Goal: Register for event/course: Sign up to attend an event or enroll in a course

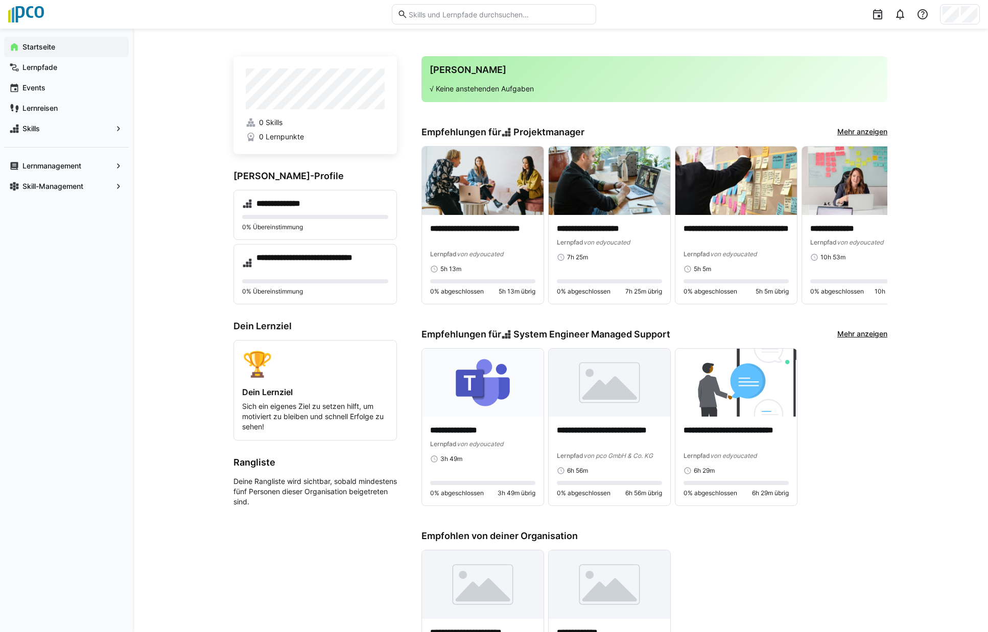
click at [199, 302] on div "**********" at bounding box center [560, 483] width 855 height 908
click at [0, 0] on app-navigation-label "Lernreisen" at bounding box center [0, 0] width 0 height 0
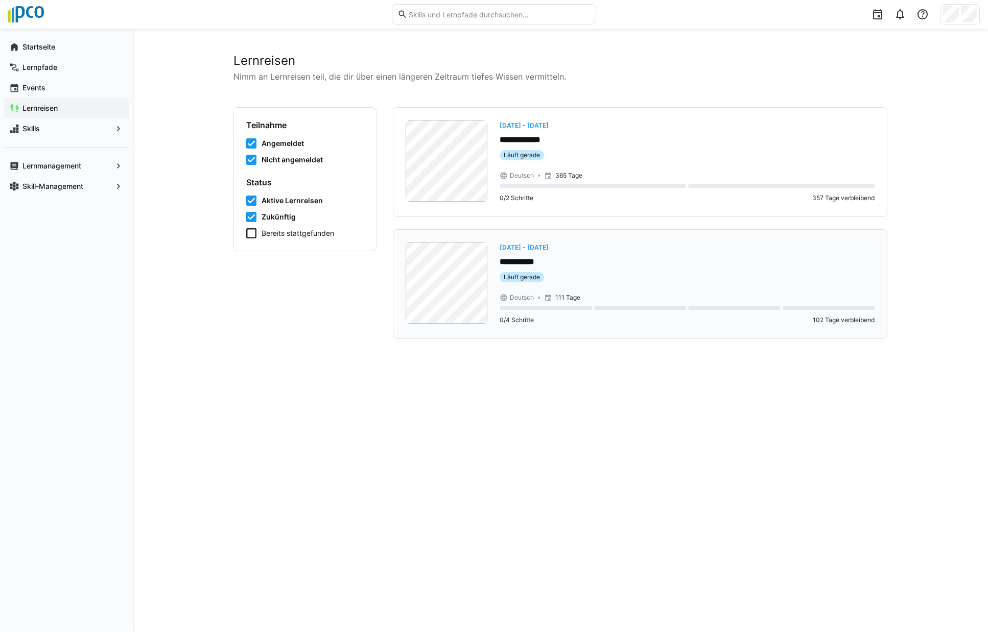
click at [638, 257] on p "**********" at bounding box center [686, 262] width 375 height 12
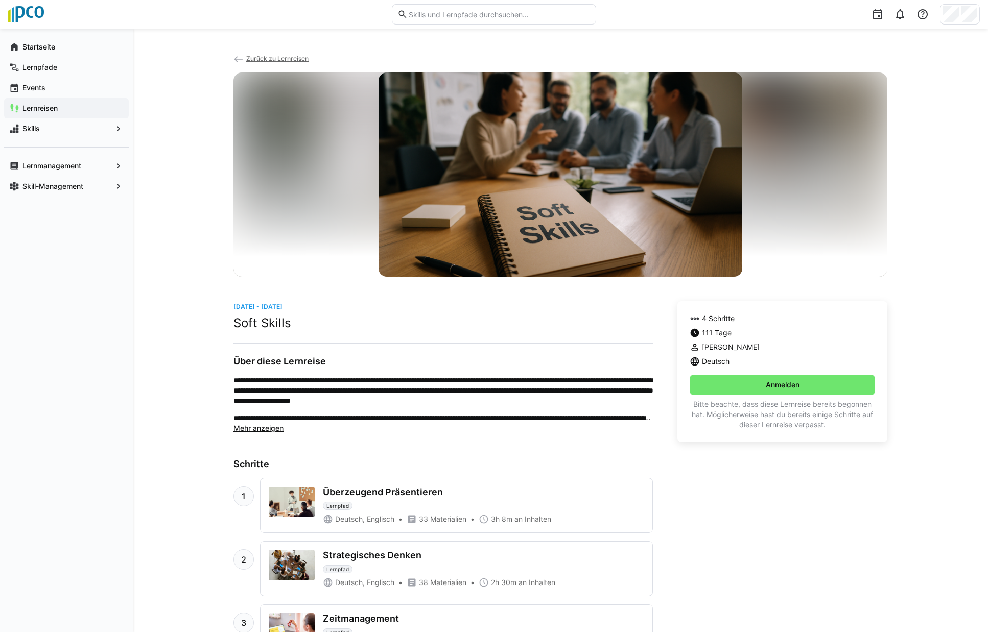
click at [269, 427] on span "Mehr anzeigen" at bounding box center [258, 428] width 50 height 9
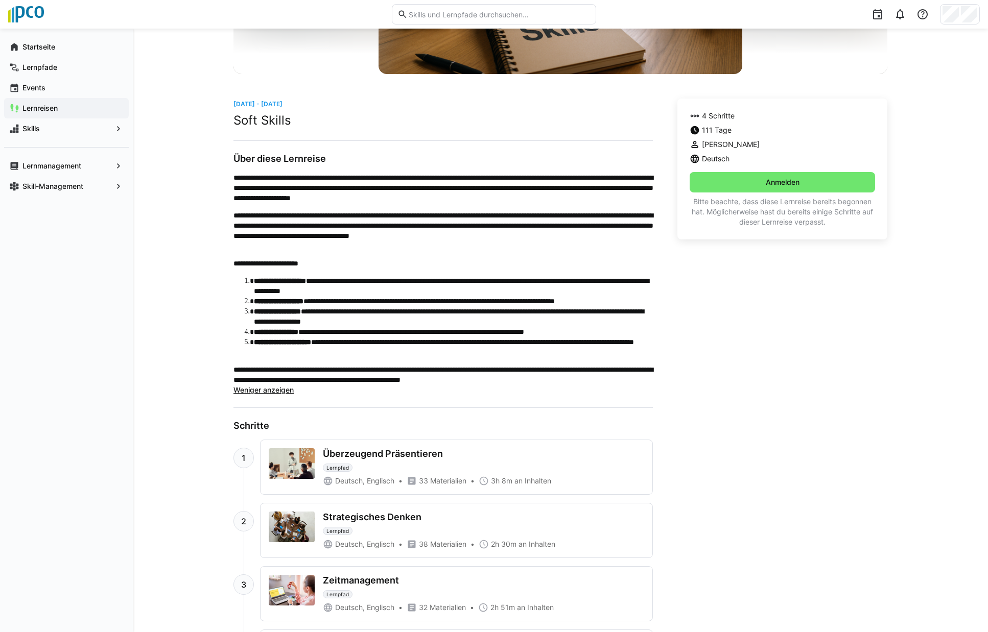
scroll to position [204, 0]
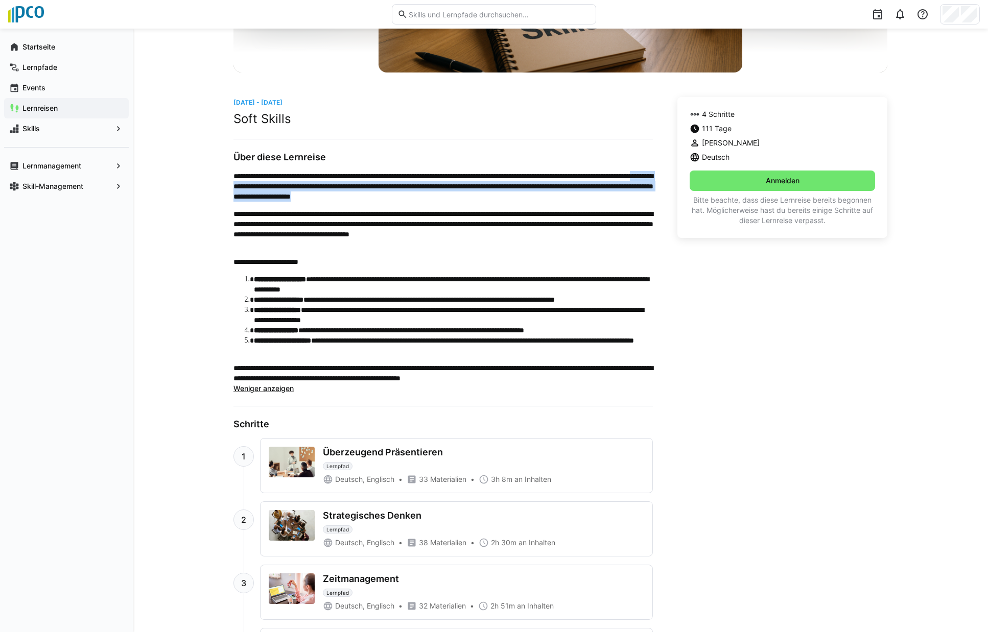
drag, startPoint x: 351, startPoint y: 186, endPoint x: 621, endPoint y: 199, distance: 270.5
click at [621, 199] on p "**********" at bounding box center [442, 186] width 419 height 31
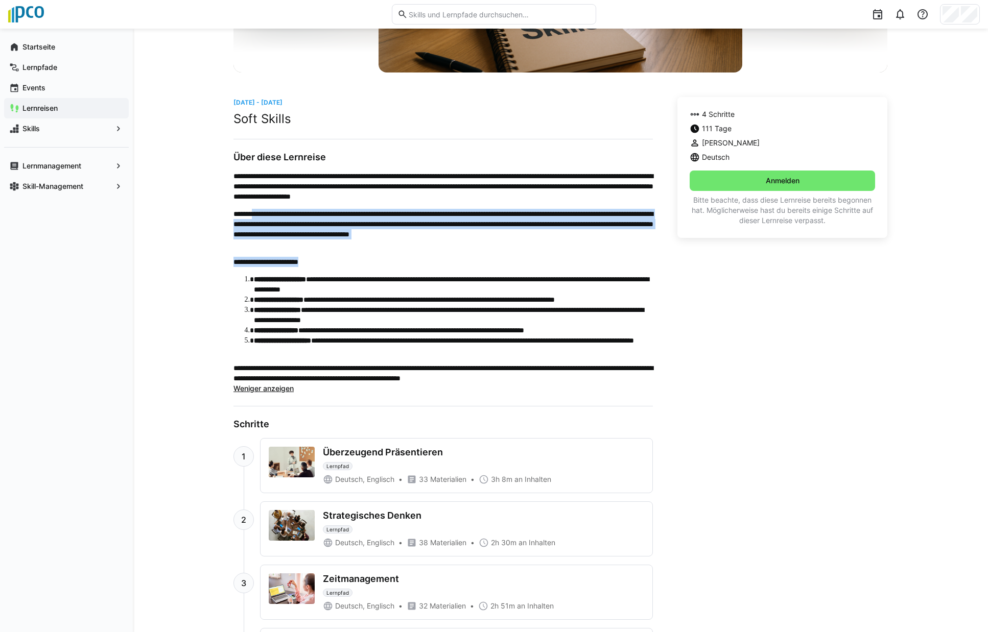
drag, startPoint x: 264, startPoint y: 211, endPoint x: 430, endPoint y: 254, distance: 171.6
click at [430, 254] on div "**********" at bounding box center [442, 277] width 419 height 212
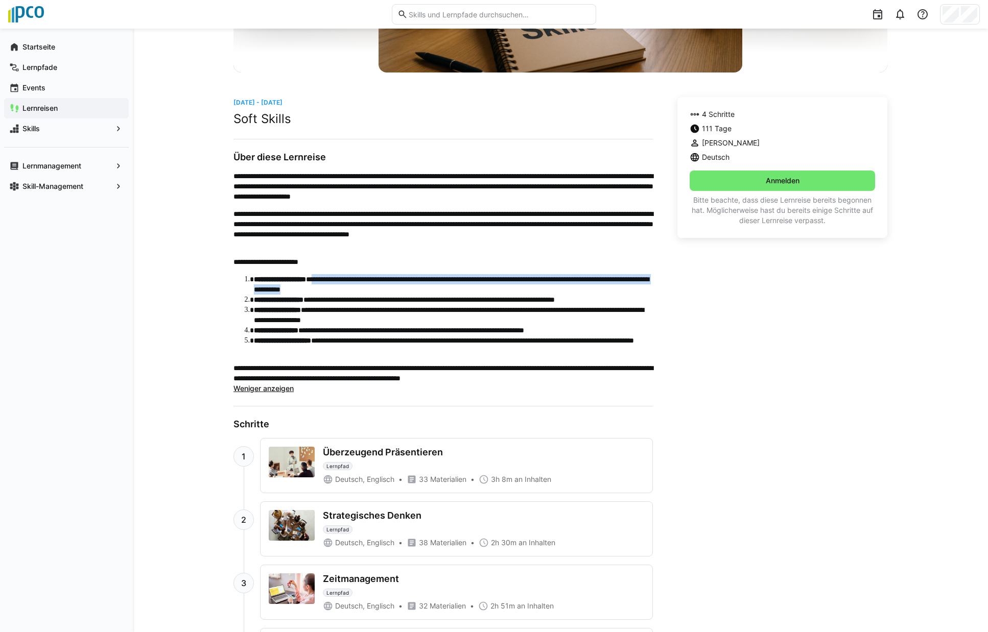
drag, startPoint x: 337, startPoint y: 277, endPoint x: 493, endPoint y: 293, distance: 157.5
click at [493, 293] on li "**********" at bounding box center [453, 284] width 399 height 20
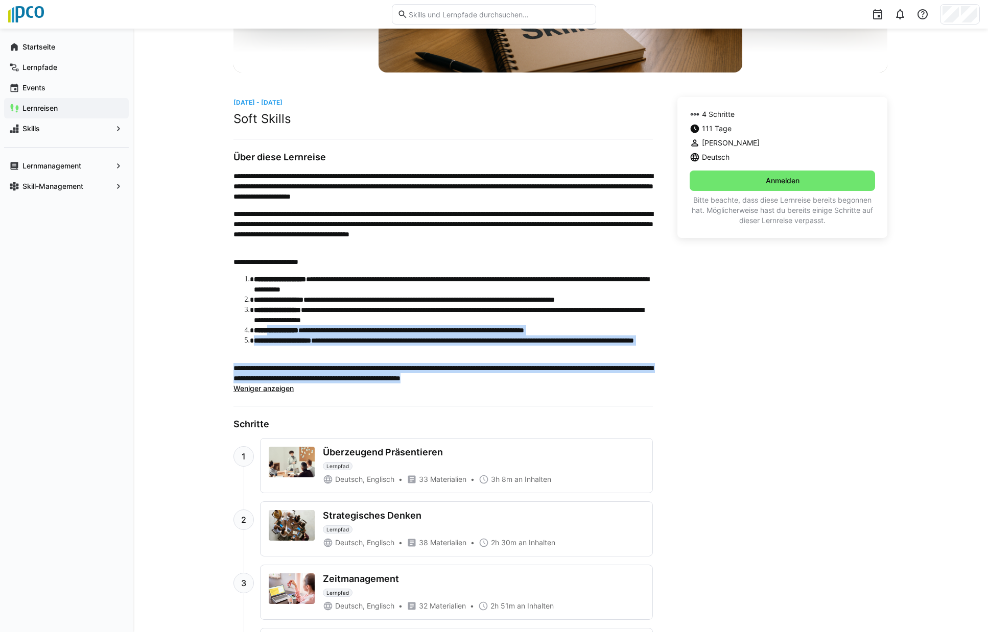
drag, startPoint x: 270, startPoint y: 334, endPoint x: 658, endPoint y: 381, distance: 391.5
click at [658, 381] on div "**********" at bounding box center [560, 390] width 654 height 586
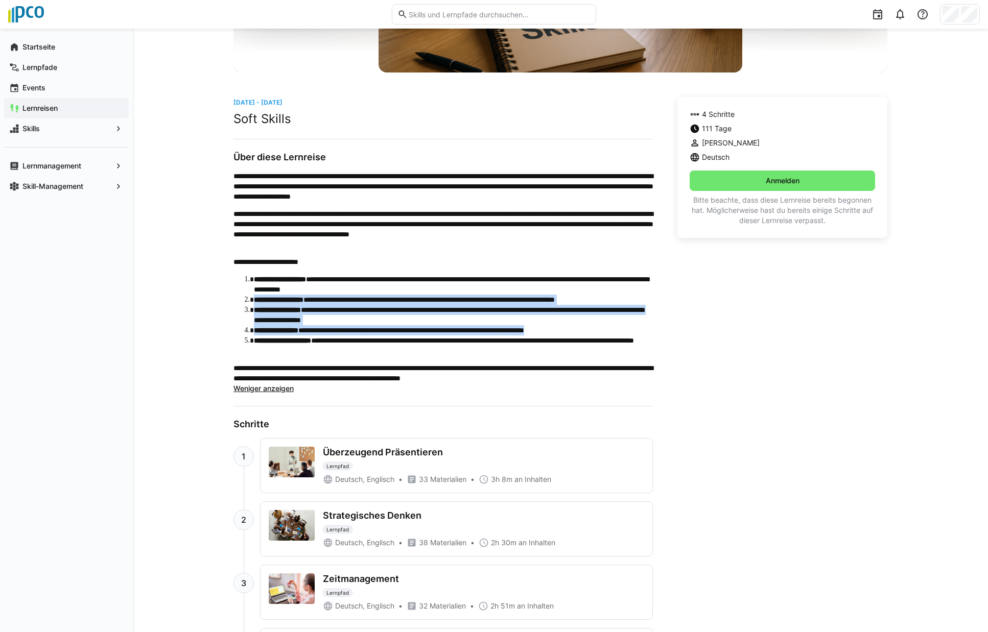
drag, startPoint x: 252, startPoint y: 299, endPoint x: 637, endPoint y: 334, distance: 387.2
click at [637, 334] on ol "**********" at bounding box center [442, 315] width 419 height 82
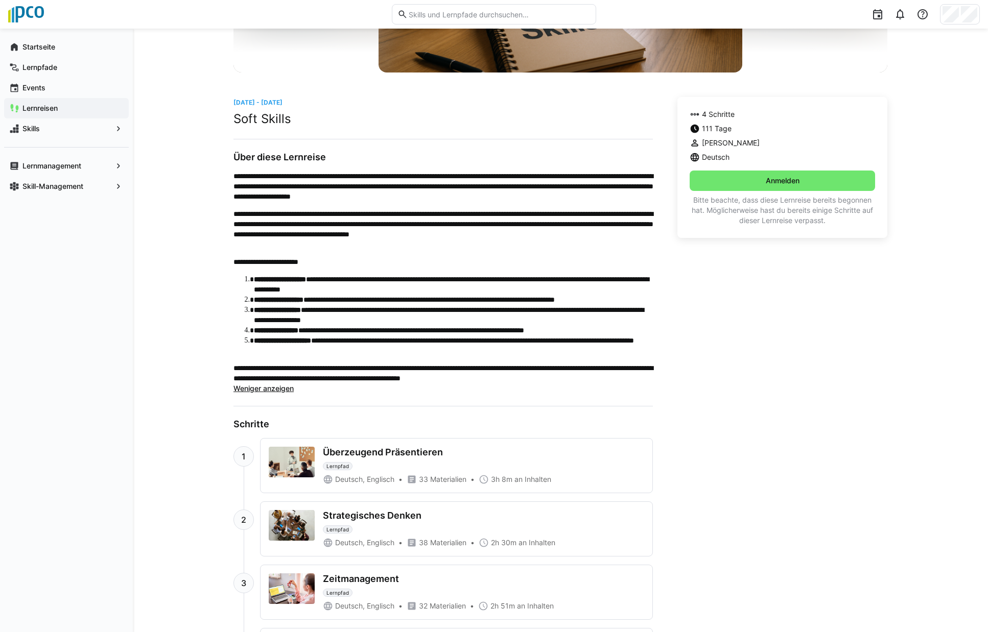
drag, startPoint x: 637, startPoint y: 334, endPoint x: 689, endPoint y: 404, distance: 87.6
click at [689, 405] on div "4 Schritte 111 Tage Katrin Reineke Deutsch Anmelden Bitte beachte, dass diese L…" at bounding box center [782, 390] width 210 height 586
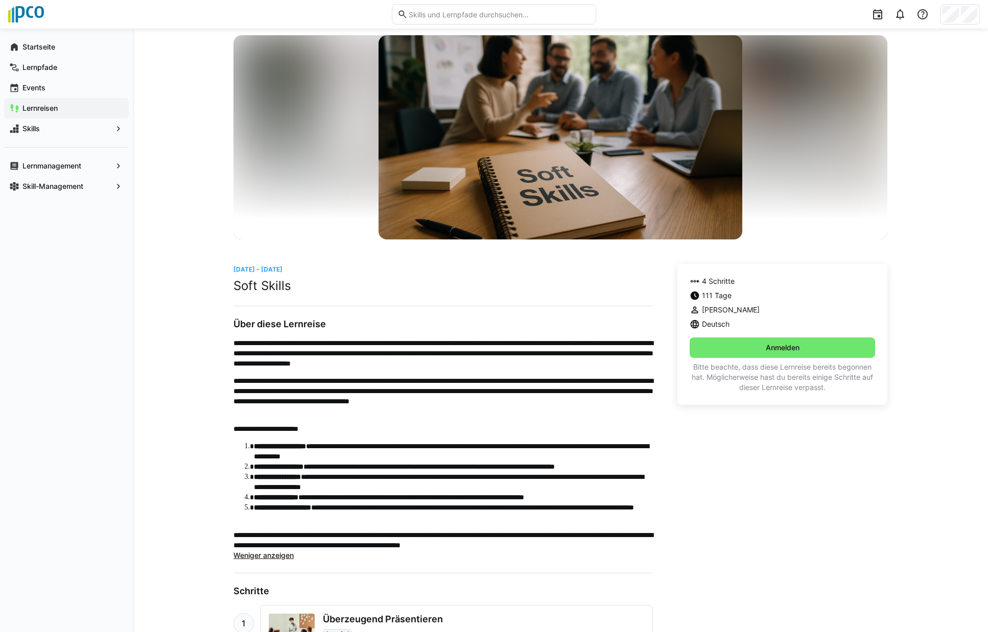
scroll to position [0, 0]
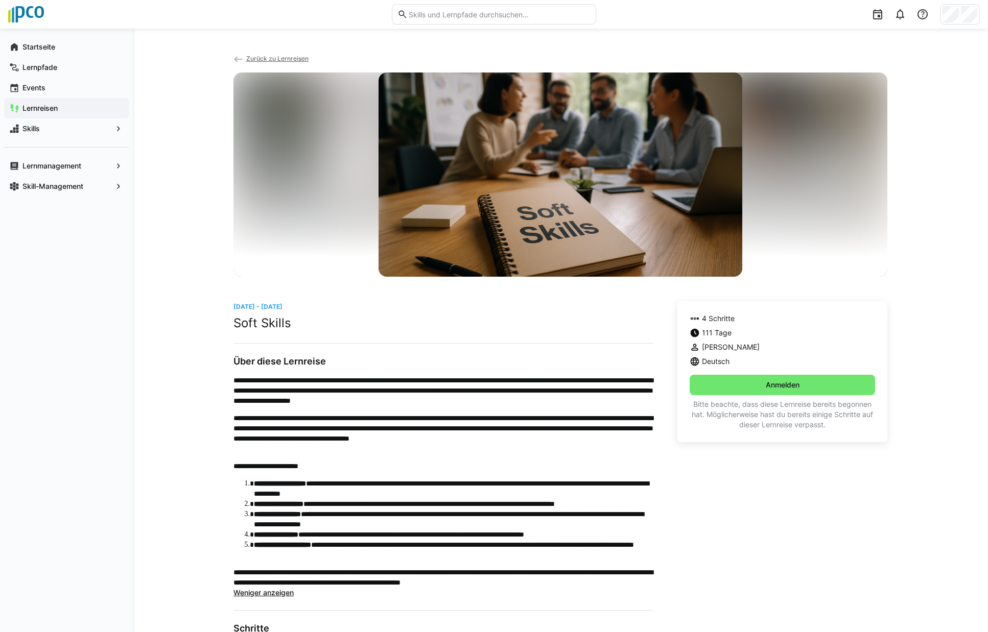
click at [0, 0] on app-navigation-label "Lernreisen" at bounding box center [0, 0] width 0 height 0
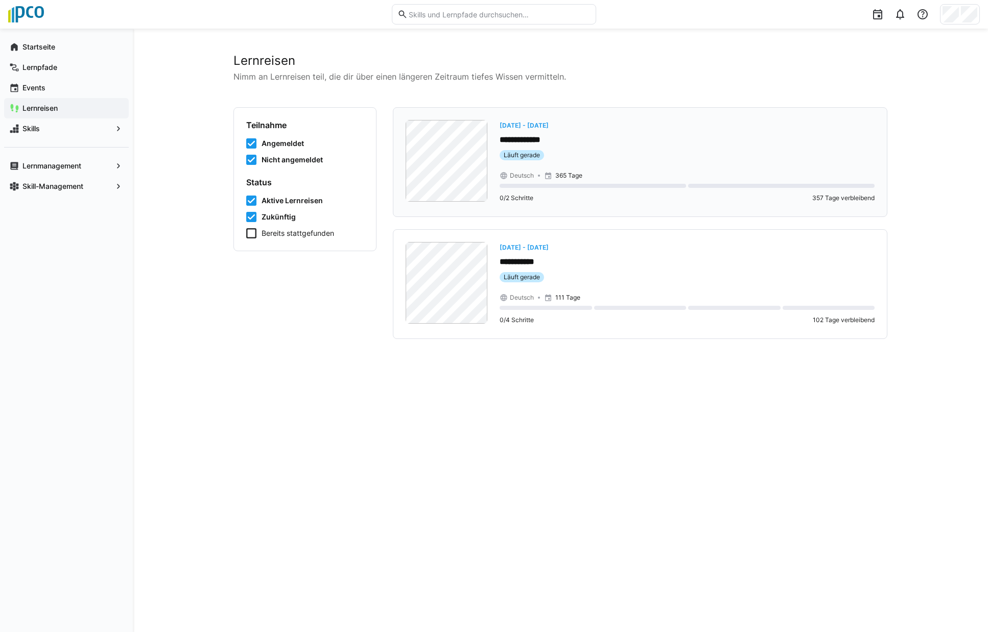
click at [551, 140] on p "**********" at bounding box center [686, 140] width 375 height 12
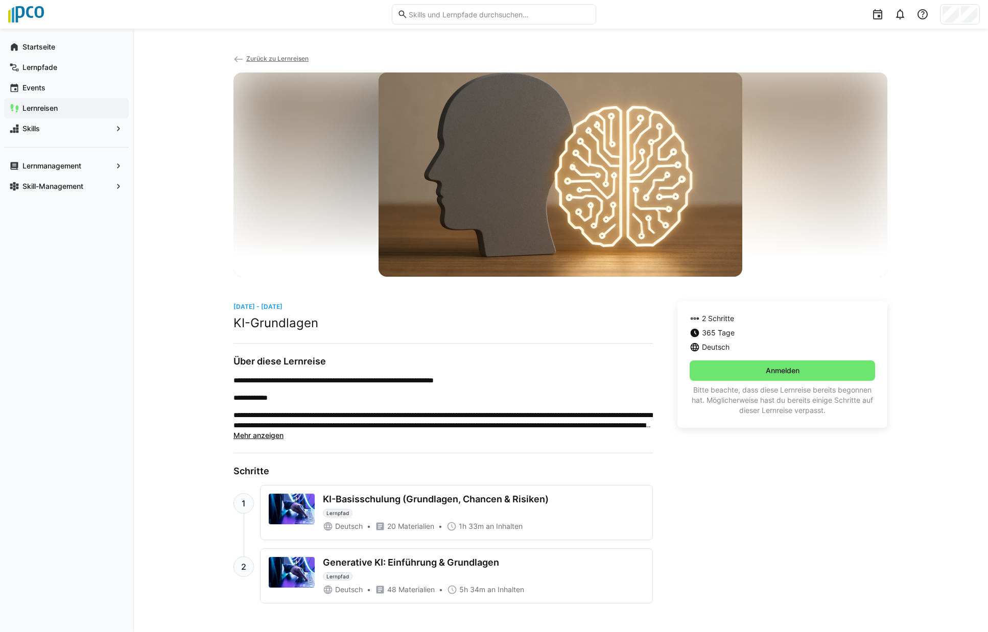
click at [265, 432] on span "Mehr anzeigen" at bounding box center [258, 435] width 50 height 9
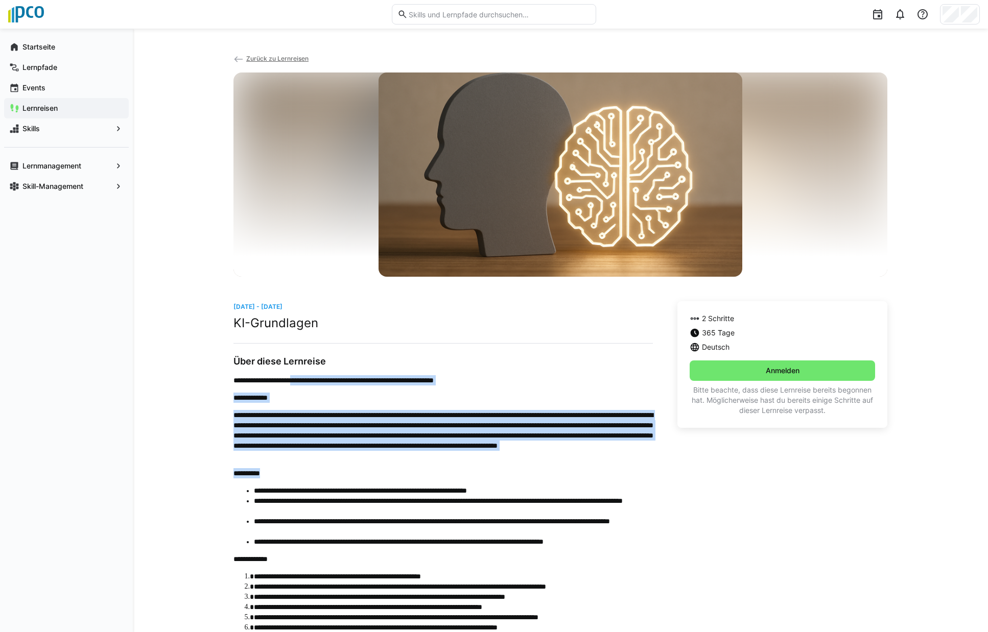
drag, startPoint x: 306, startPoint y: 380, endPoint x: 634, endPoint y: 469, distance: 339.7
click at [634, 469] on div "**********" at bounding box center [442, 541] width 419 height 333
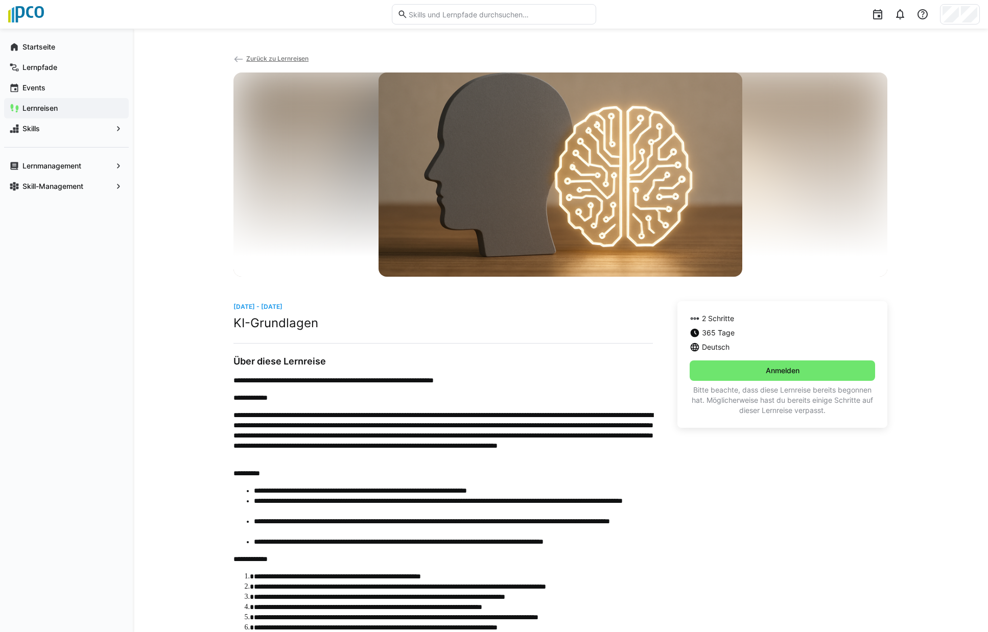
drag, startPoint x: 634, startPoint y: 469, endPoint x: 650, endPoint y: 480, distance: 19.5
click at [650, 480] on div "**********" at bounding box center [442, 541] width 419 height 333
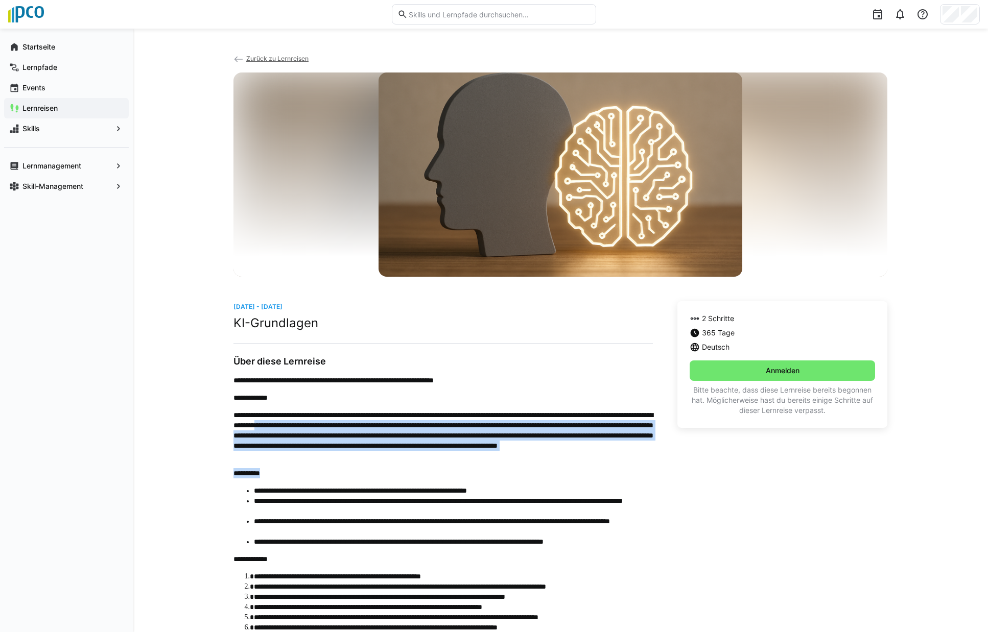
drag, startPoint x: 425, startPoint y: 426, endPoint x: 624, endPoint y: 466, distance: 203.2
click at [624, 466] on div "**********" at bounding box center [442, 541] width 419 height 333
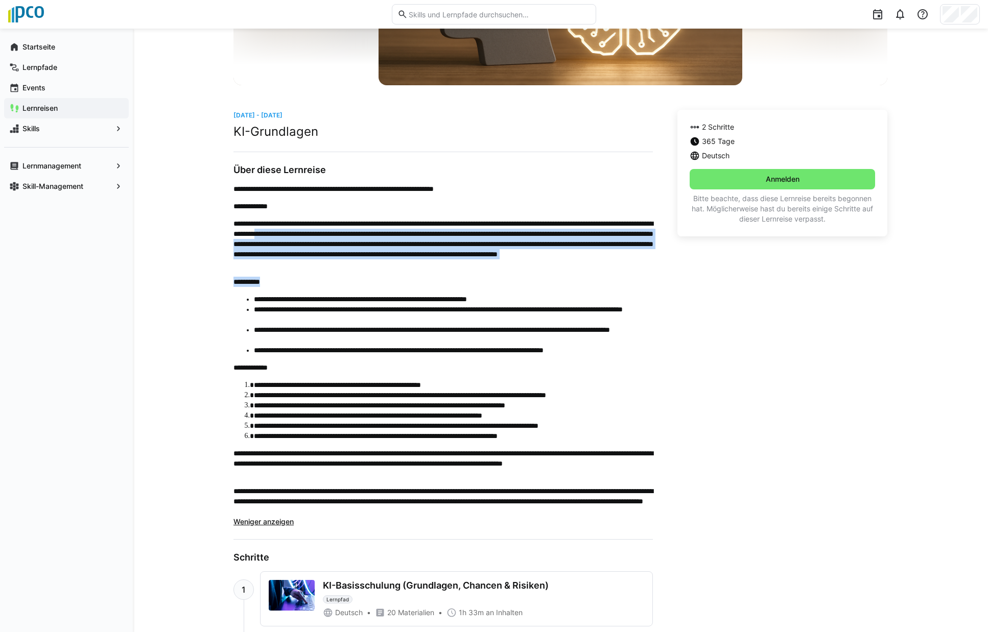
scroll to position [204, 0]
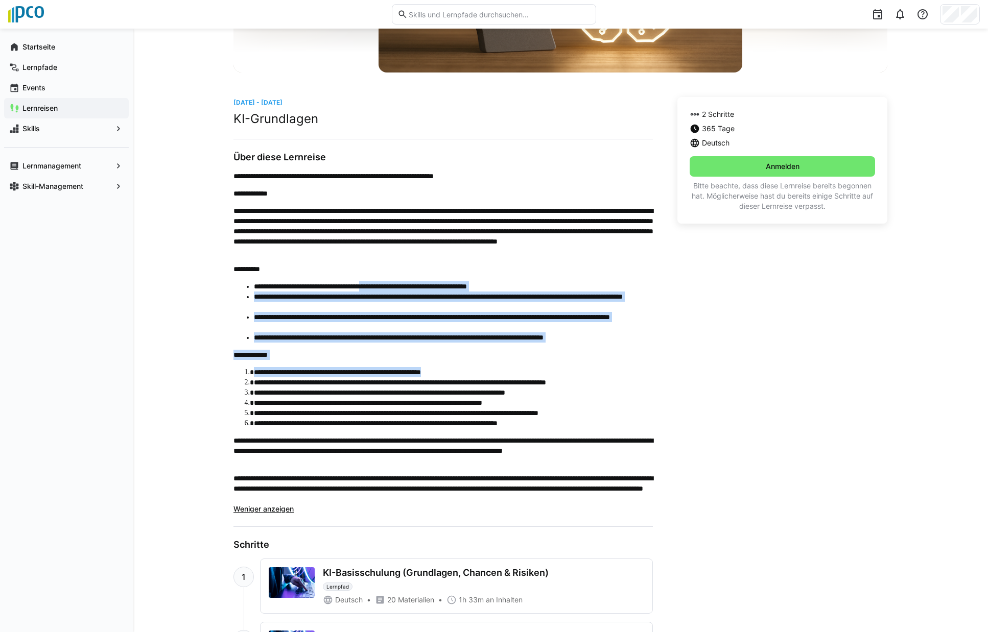
drag, startPoint x: 406, startPoint y: 288, endPoint x: 608, endPoint y: 361, distance: 215.2
click at [608, 361] on div "**********" at bounding box center [442, 337] width 419 height 333
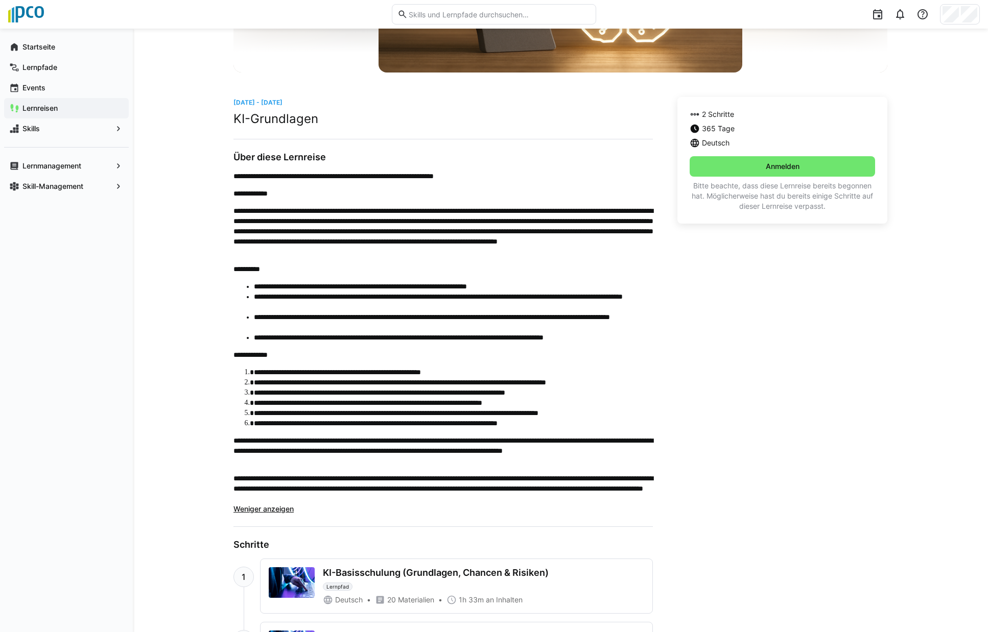
drag, startPoint x: 608, startPoint y: 361, endPoint x: 705, endPoint y: 402, distance: 104.8
click at [705, 402] on div "2 Schritte 365 Tage Deutsch Anmelden Bitte beachte, dass diese Lernreise bereit…" at bounding box center [782, 387] width 210 height 580
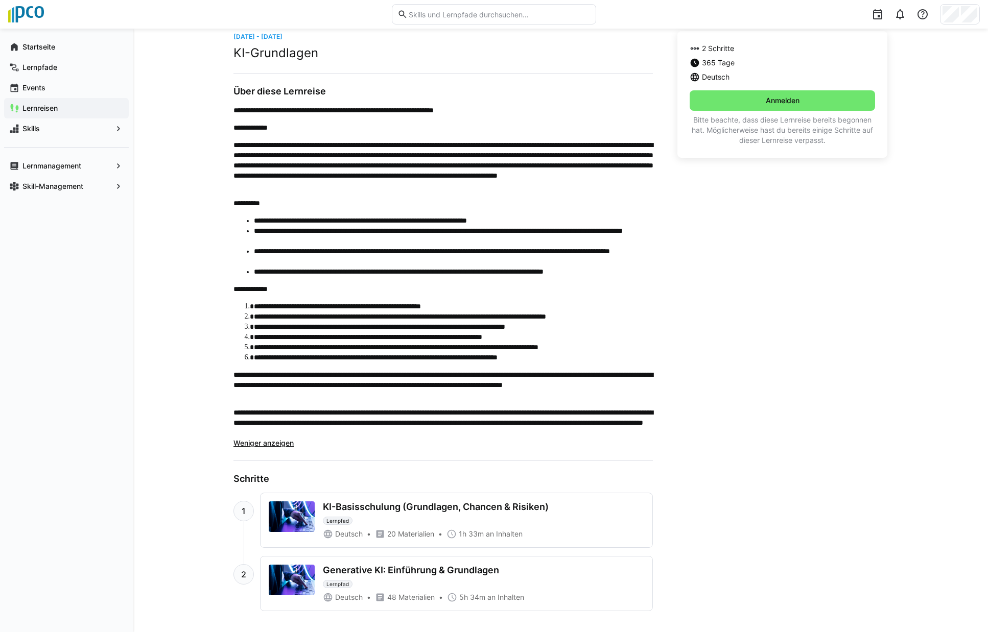
scroll to position [274, 0]
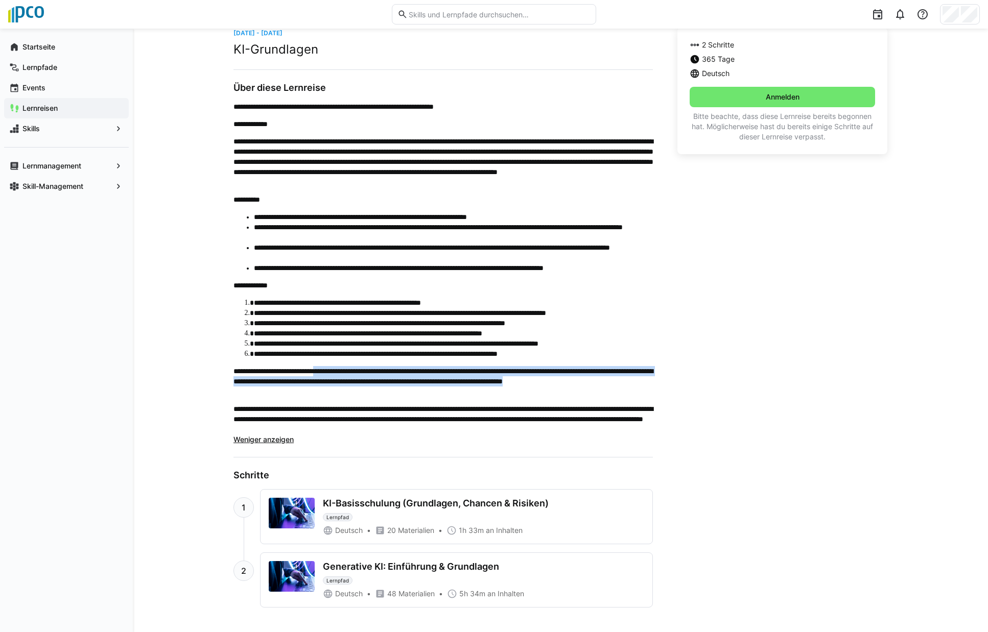
drag, startPoint x: 336, startPoint y: 371, endPoint x: 388, endPoint y: 392, distance: 56.6
click at [388, 392] on p "**********" at bounding box center [442, 381] width 419 height 31
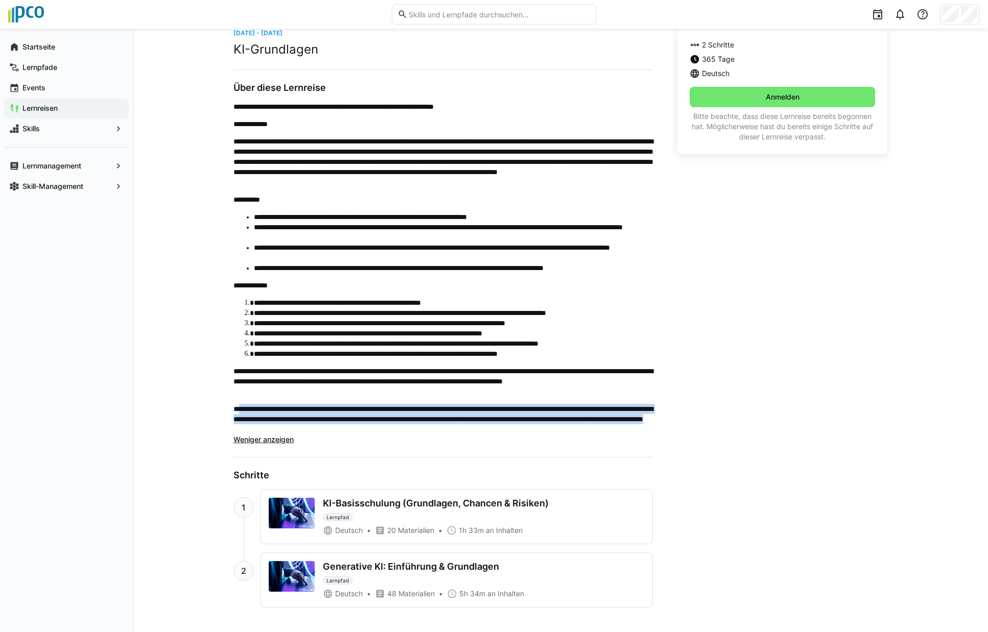
drag, startPoint x: 241, startPoint y: 408, endPoint x: 637, endPoint y: 433, distance: 397.0
click at [637, 433] on p "**********" at bounding box center [442, 419] width 419 height 31
click at [225, 255] on div "**********" at bounding box center [560, 193] width 855 height 877
click at [0, 0] on app-navigation-label "Lernreisen" at bounding box center [0, 0] width 0 height 0
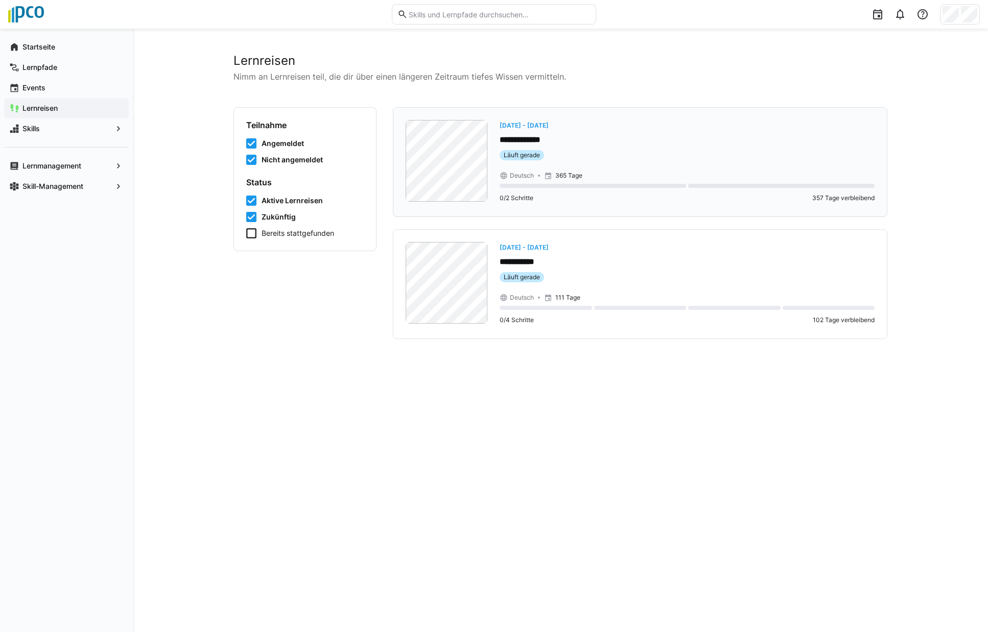
click at [557, 144] on p "**********" at bounding box center [686, 140] width 375 height 12
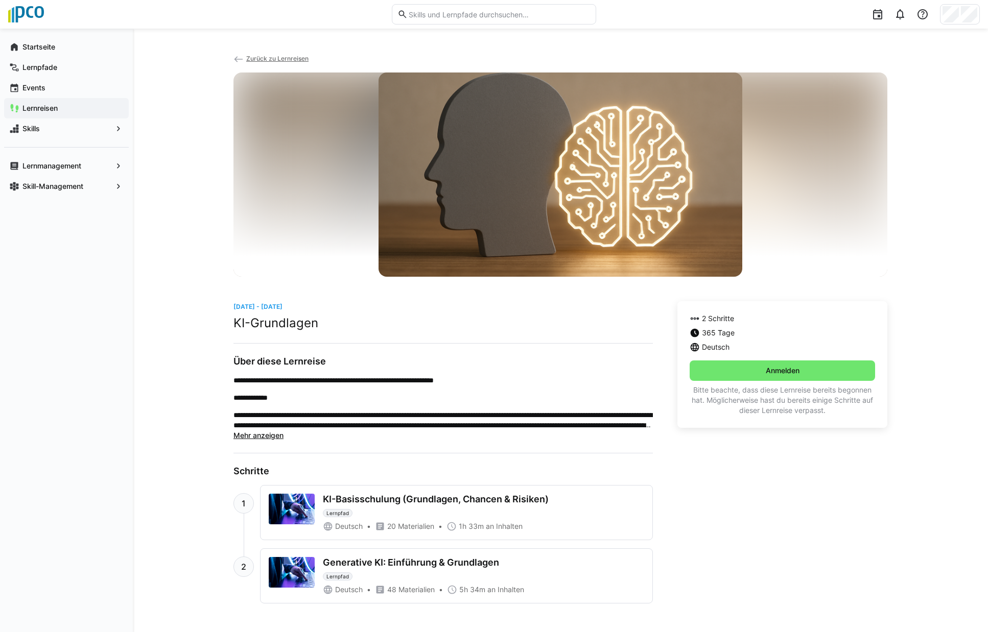
click at [467, 502] on div "KI-Basisschulung (Grundlagen, Chancen & Risiken)" at bounding box center [436, 499] width 226 height 11
click at [287, 507] on img at bounding box center [292, 509] width 46 height 31
click at [452, 560] on div "Generative KI: Einführung & Grundlagen" at bounding box center [411, 562] width 176 height 11
click at [685, 539] on div "2 Schritte 365 Tage Deutsch Anmelden Bitte beachte, dass diese Lernreise bereit…" at bounding box center [782, 452] width 210 height 302
click at [780, 372] on span "Anmelden" at bounding box center [782, 371] width 37 height 10
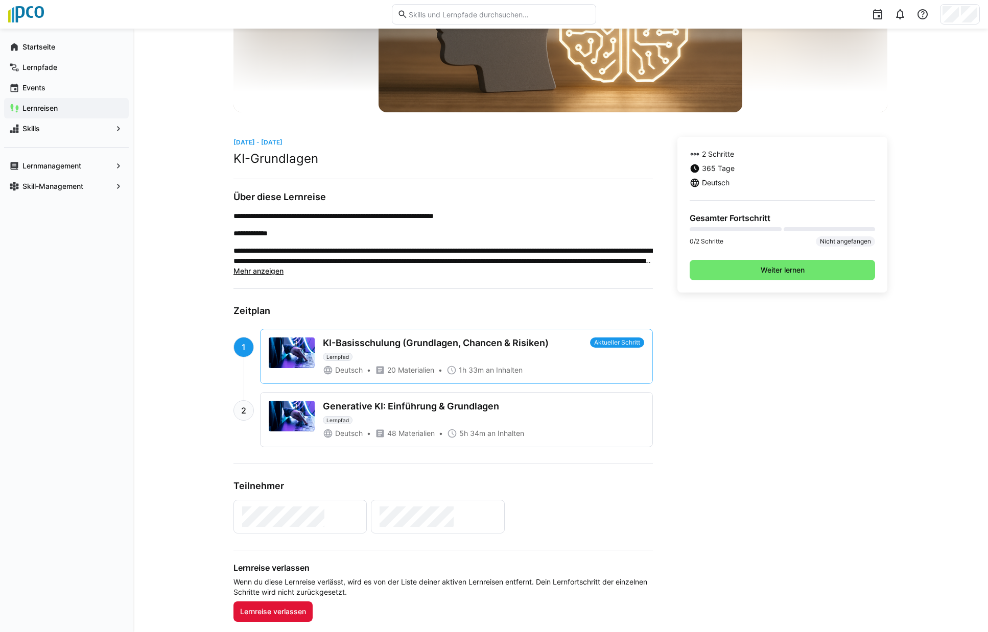
scroll to position [204, 0]
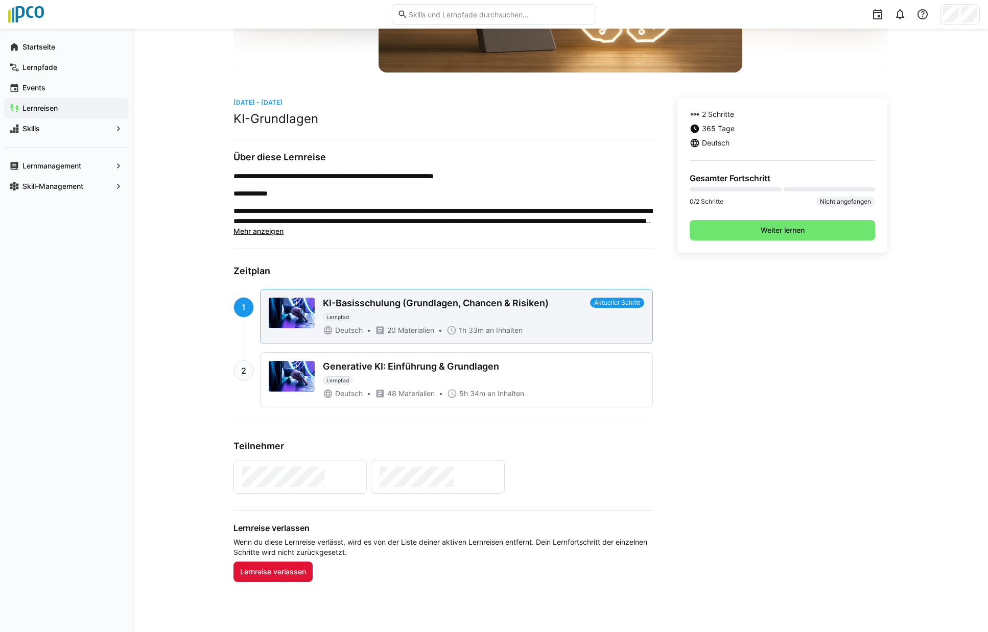
click at [426, 307] on div "KI-Basisschulung (Grundlagen, Chancen & Risiken)" at bounding box center [436, 303] width 226 height 11
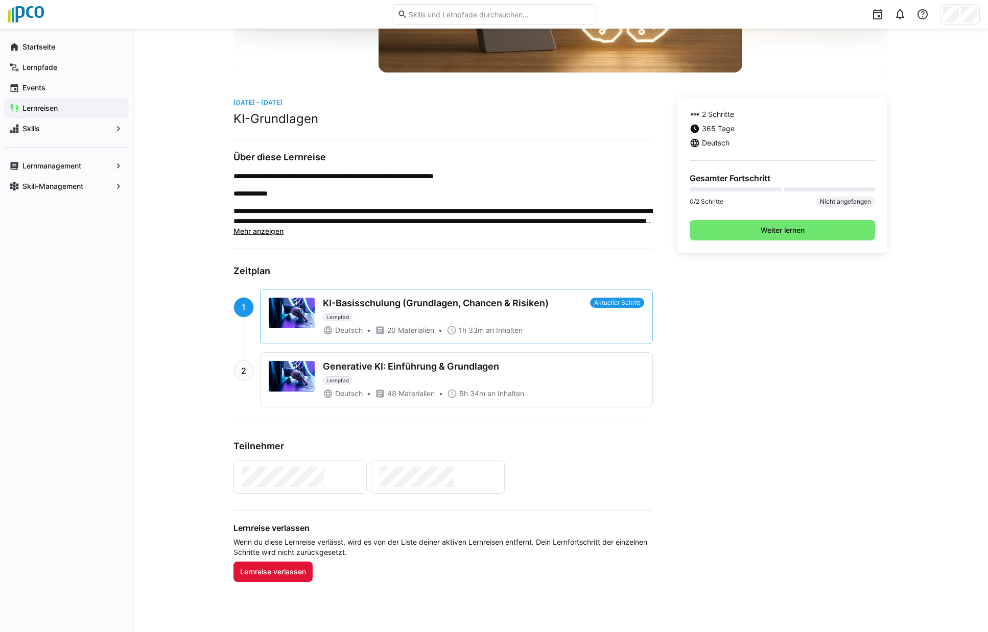
scroll to position [233, 0]
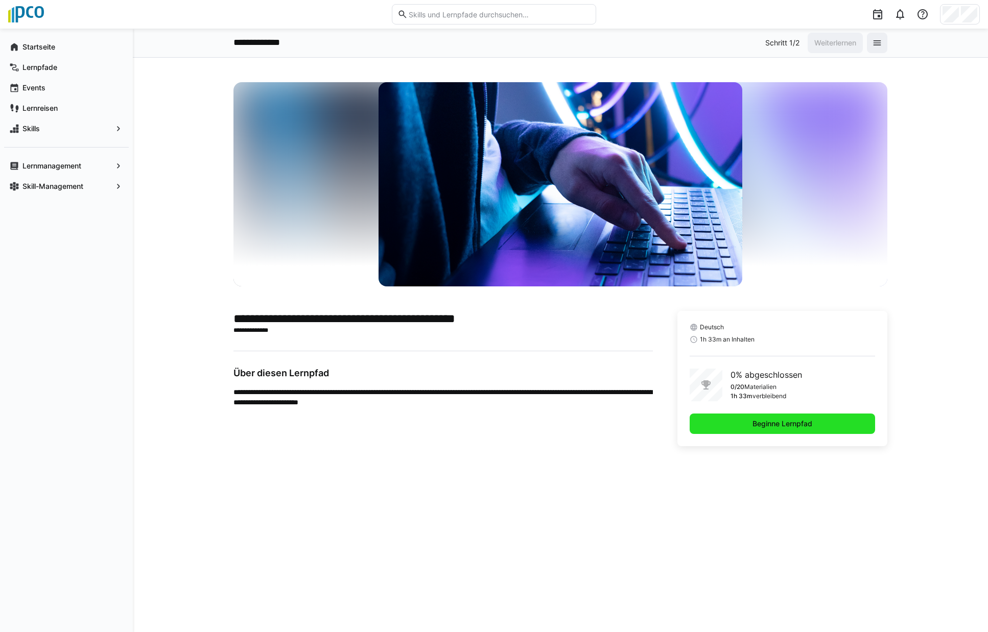
click at [801, 426] on span "Beginne Lernpfad" at bounding box center [782, 424] width 63 height 10
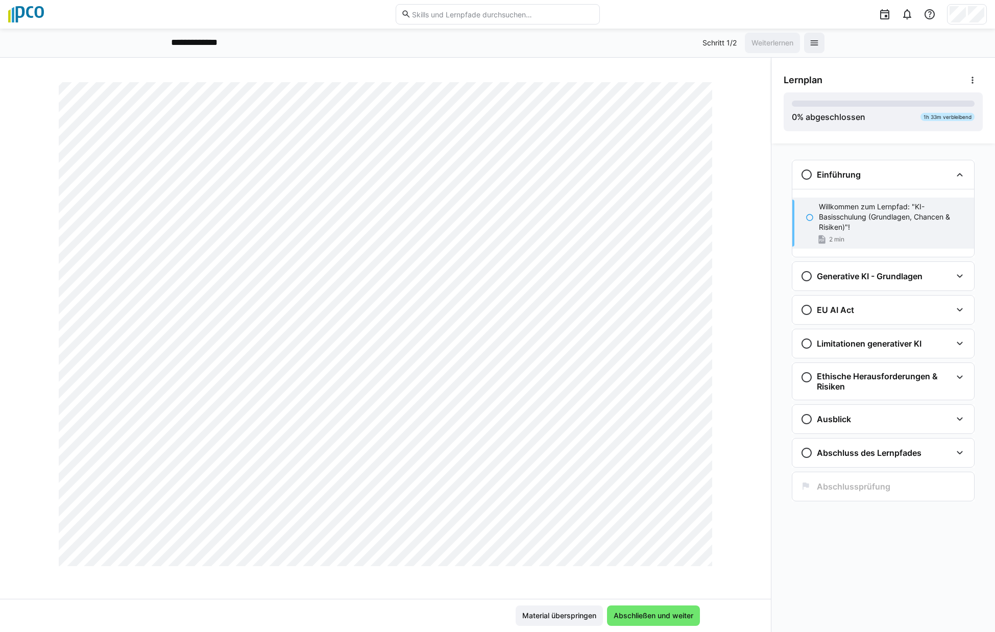
scroll to position [469, 0]
click at [858, 277] on h3 "Generative KI - Grundlagen" at bounding box center [870, 276] width 106 height 10
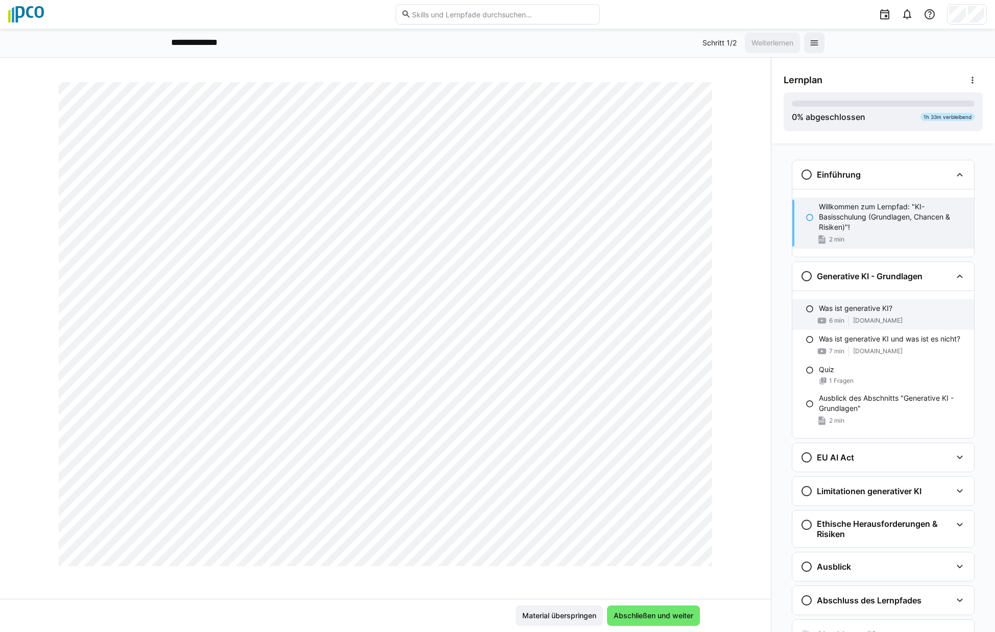
click at [901, 315] on div "Was ist generative KI? 6 min youtu.be" at bounding box center [884, 314] width 182 height 31
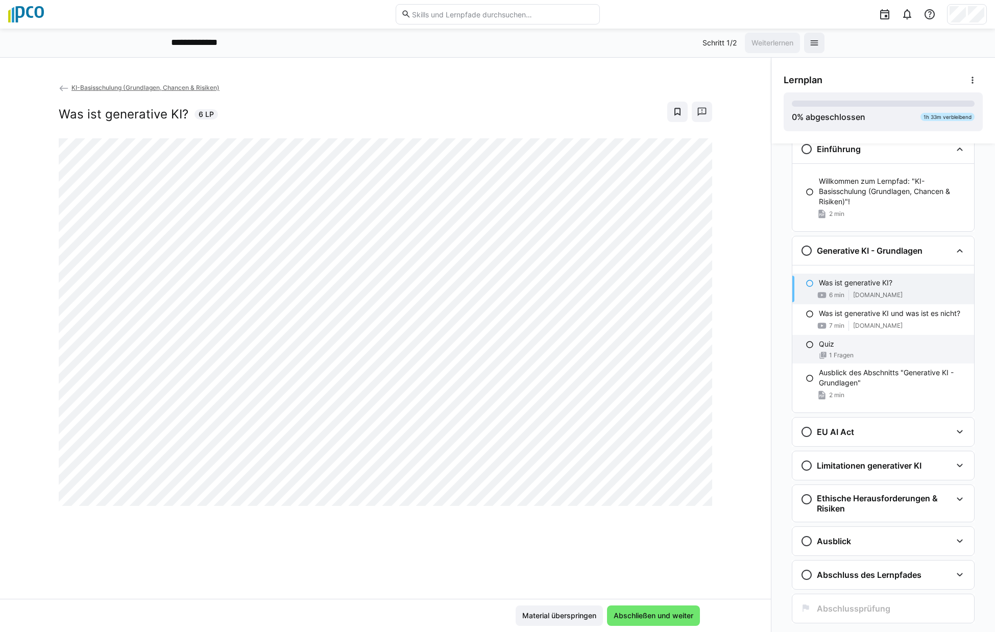
scroll to position [49, 0]
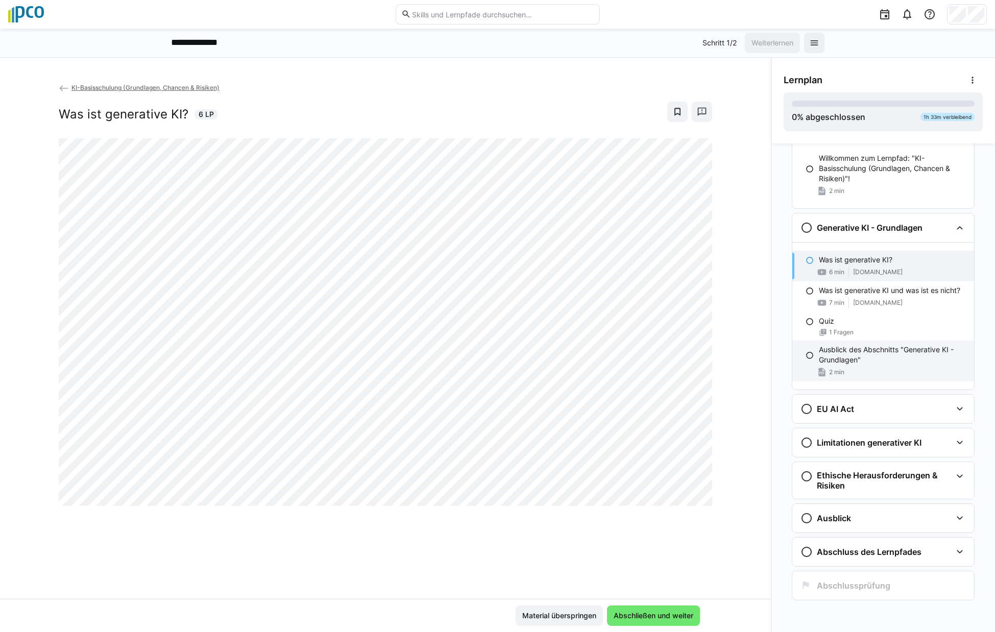
click at [892, 355] on p "Ausblick des Abschnitts "Generative KI - Grundlagen"" at bounding box center [892, 355] width 147 height 20
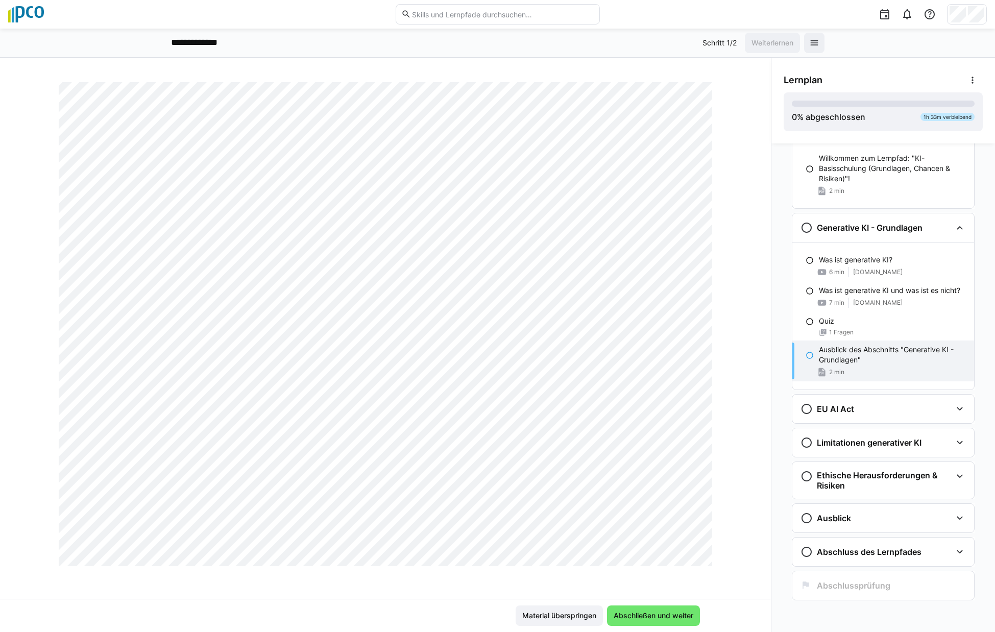
scroll to position [469, 0]
click at [865, 443] on h3 "Limitationen generativer KI" at bounding box center [869, 443] width 105 height 10
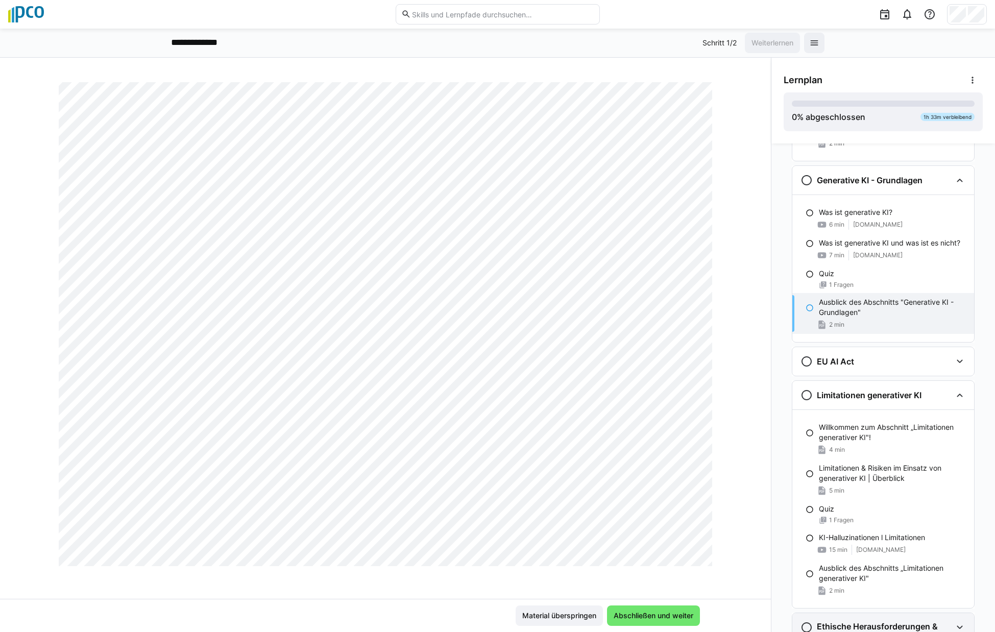
scroll to position [247, 0]
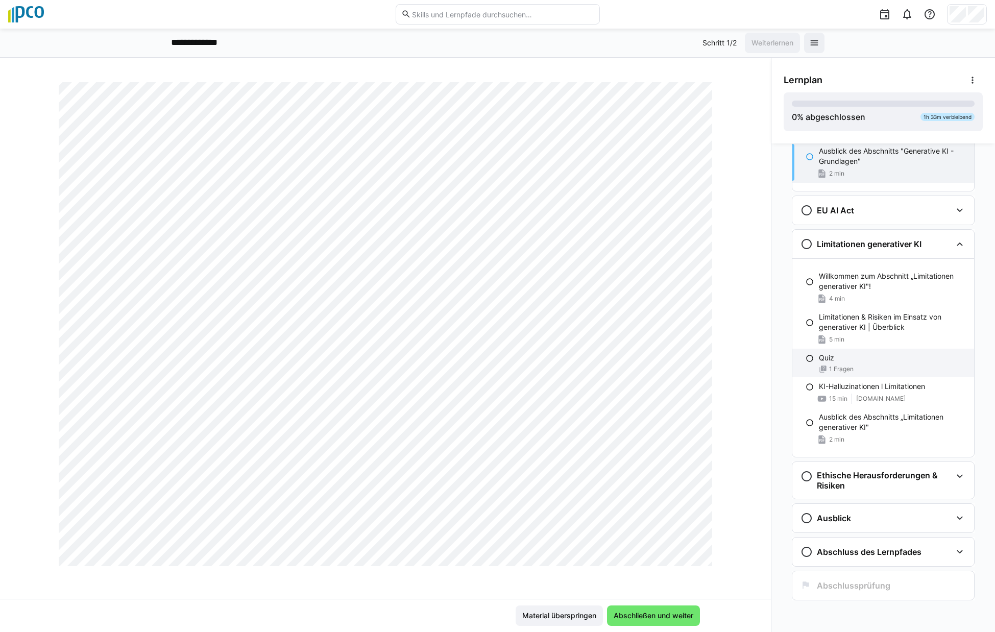
click at [853, 363] on div "Quiz" at bounding box center [892, 358] width 147 height 10
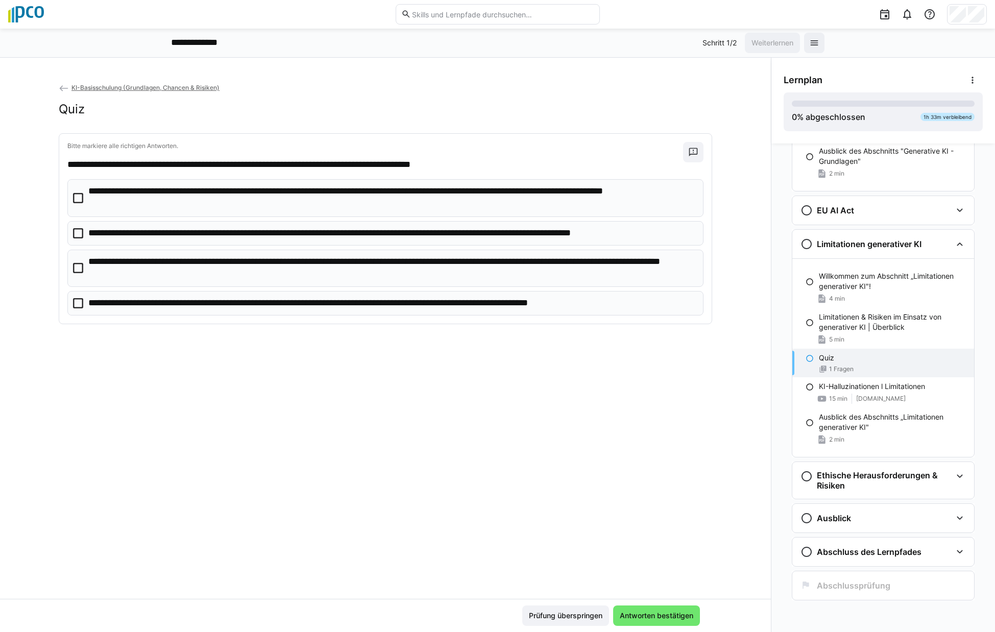
click at [200, 230] on p "**********" at bounding box center [380, 233] width 585 height 13
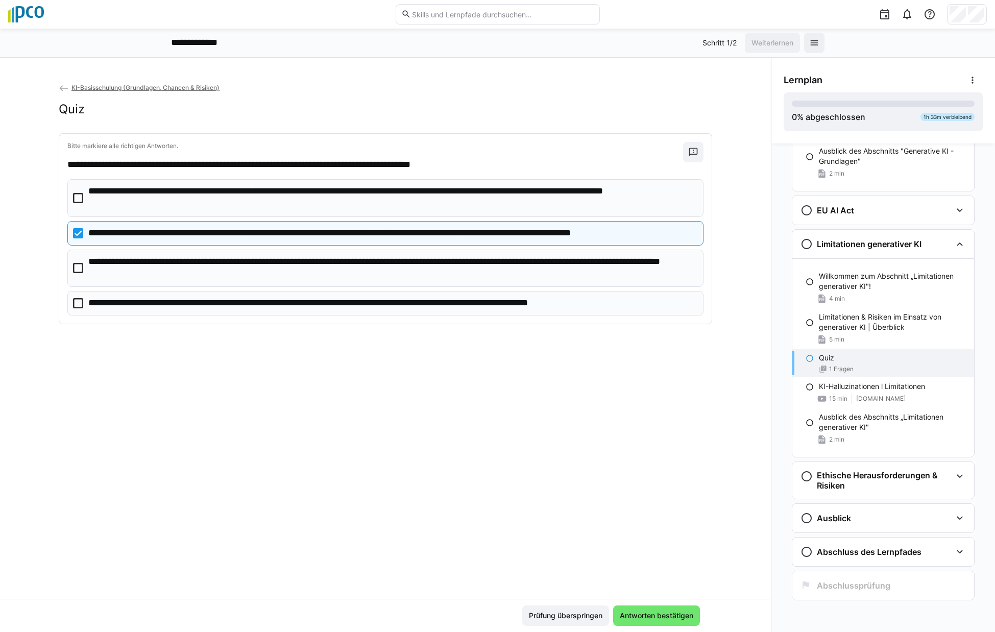
click at [219, 230] on p "**********" at bounding box center [380, 233] width 585 height 13
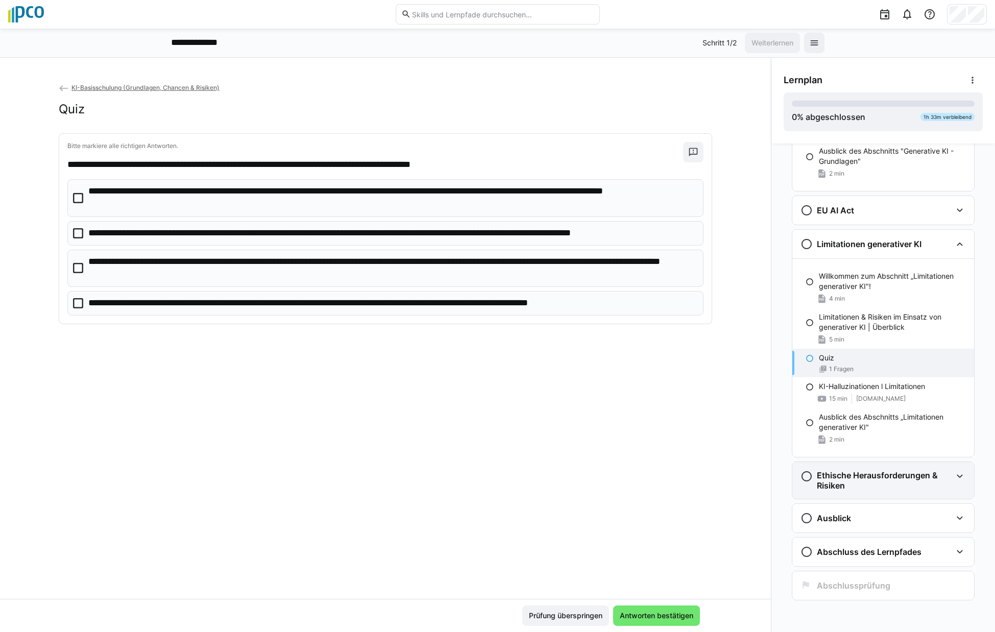
click at [887, 479] on h3 "Ethische Herausforderungen & Risiken" at bounding box center [884, 480] width 135 height 20
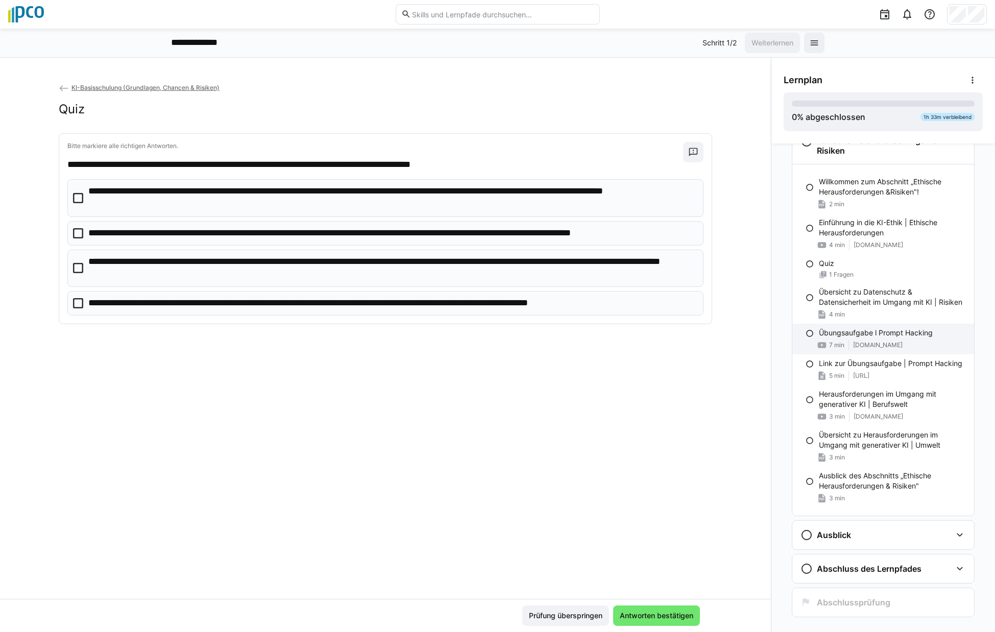
scroll to position [599, 0]
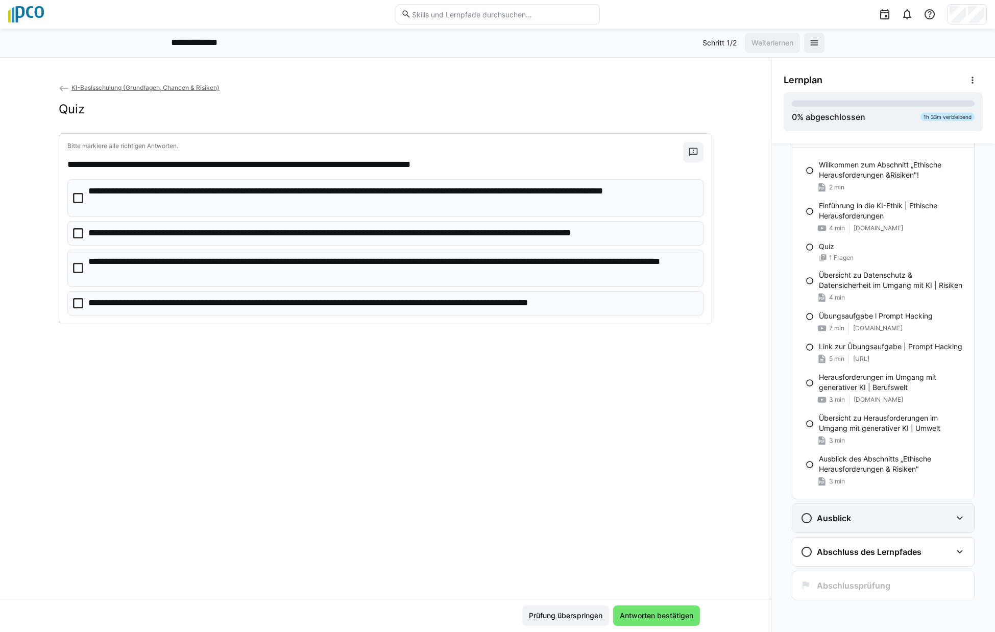
click at [861, 515] on div "Ausblick" at bounding box center [876, 518] width 151 height 12
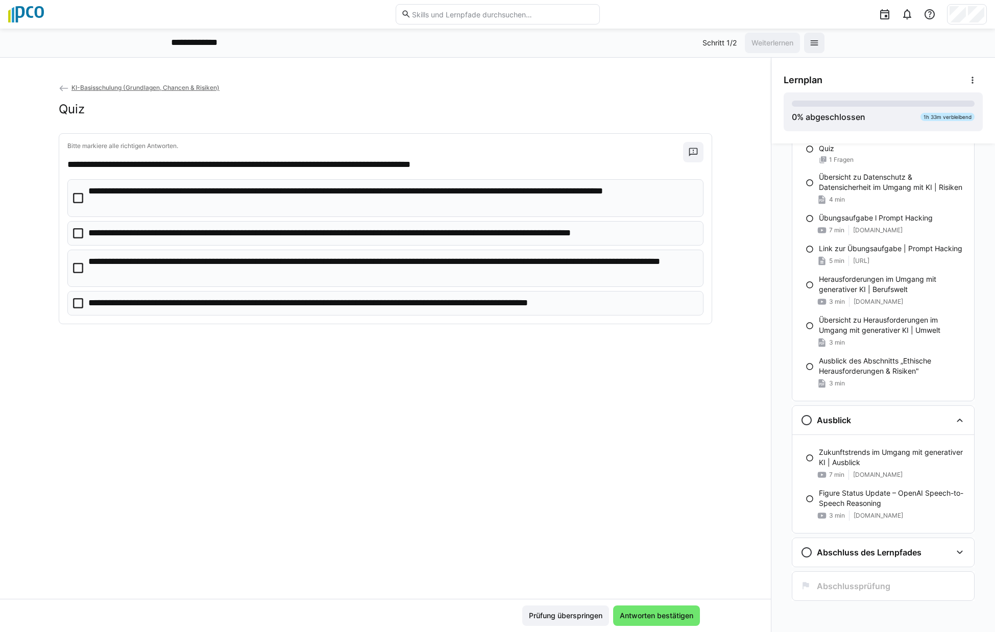
scroll to position [698, 0]
click at [874, 556] on h3 "Abschluss des Lernpfades" at bounding box center [869, 552] width 105 height 10
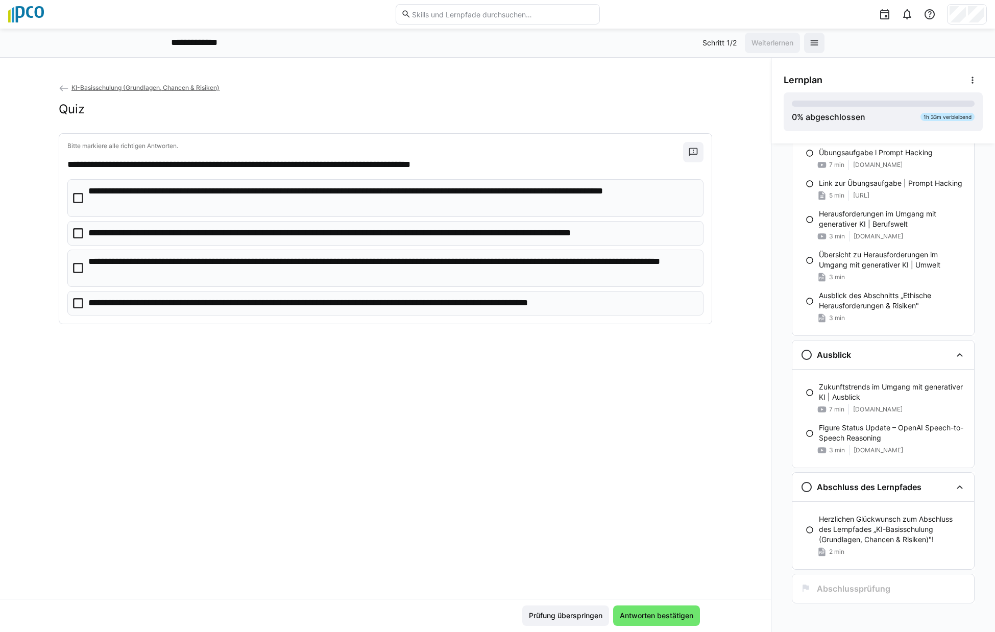
scroll to position [766, 0]
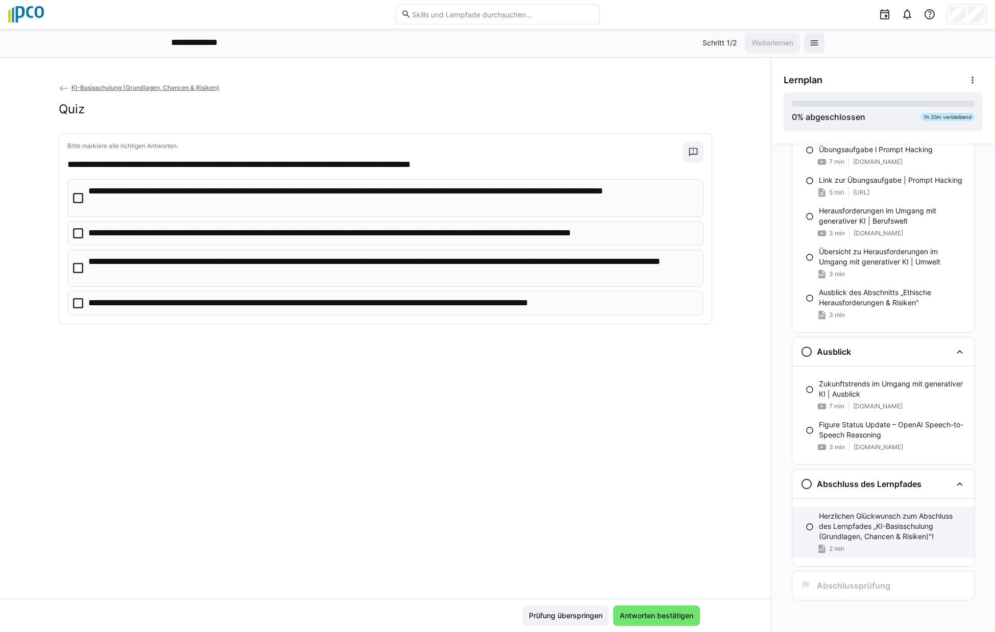
click at [868, 535] on p "Herzlichen Glückwunsch zum Abschluss des Lernpfades „KI-Basisschulung (Grundlag…" at bounding box center [892, 526] width 147 height 31
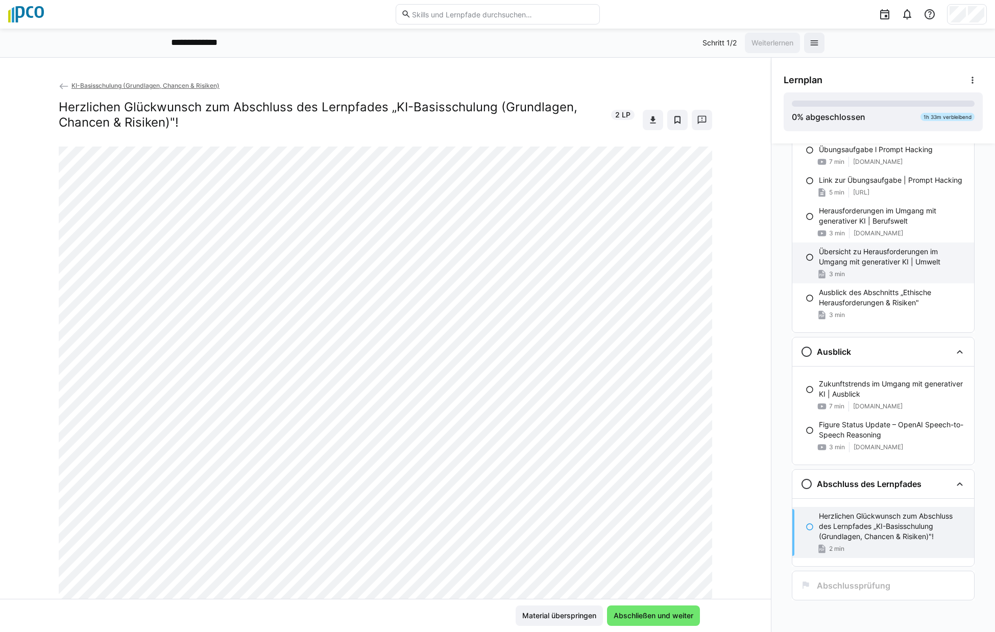
scroll to position [0, 0]
click at [190, 43] on p "**********" at bounding box center [203, 42] width 64 height 13
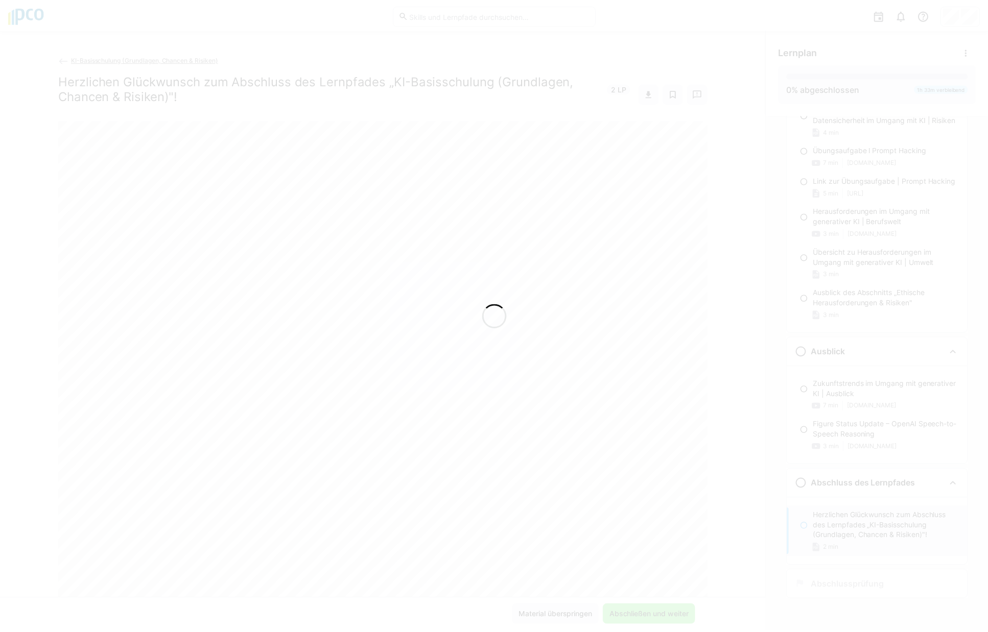
scroll to position [736, 0]
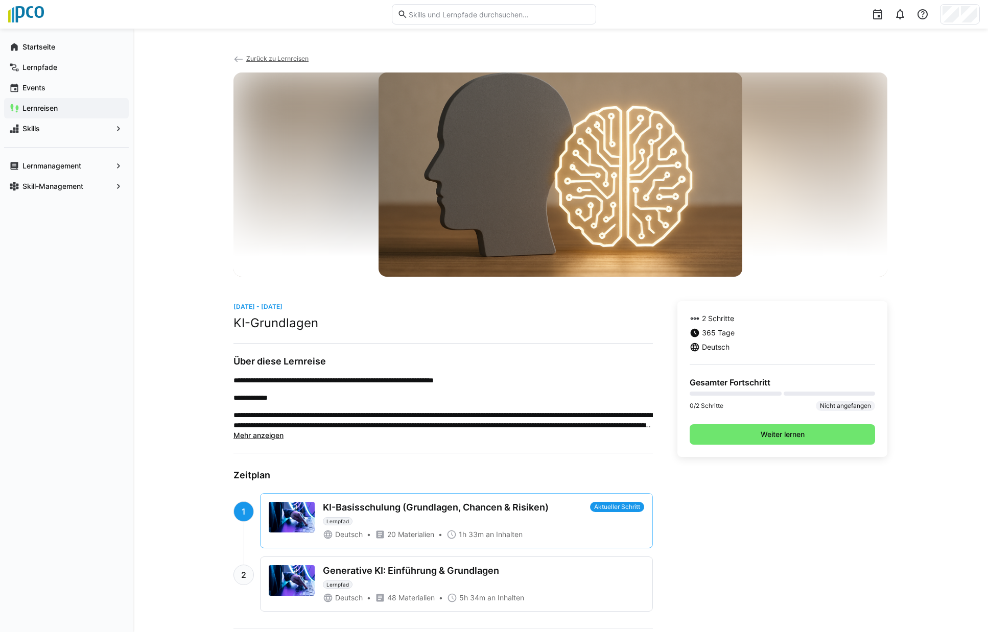
click at [0, 0] on app-navigation-label "Lernreisen" at bounding box center [0, 0] width 0 height 0
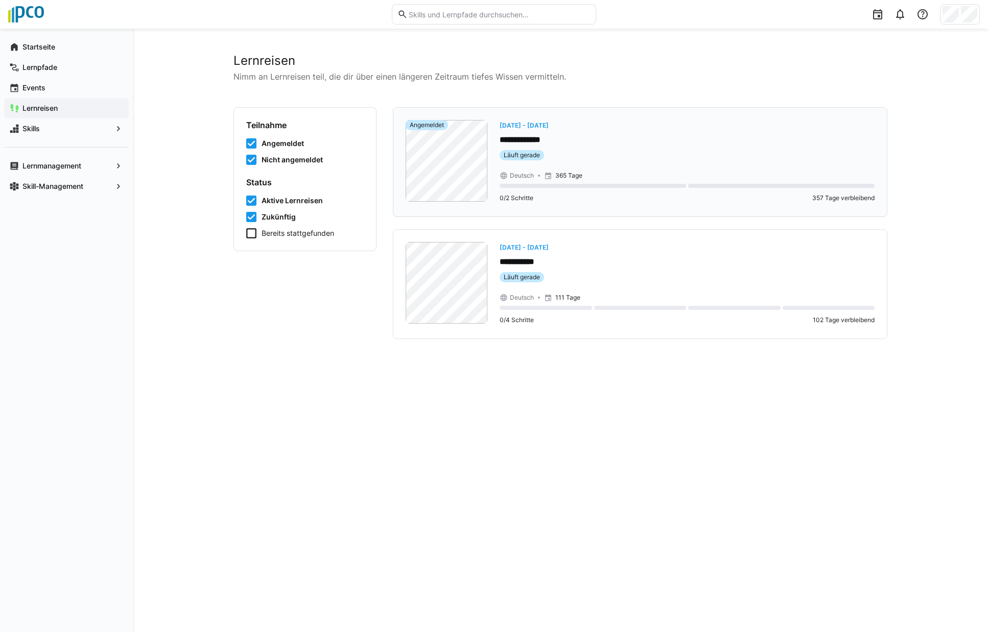
click at [660, 155] on eds-badge "Läuft gerade" at bounding box center [686, 155] width 375 height 10
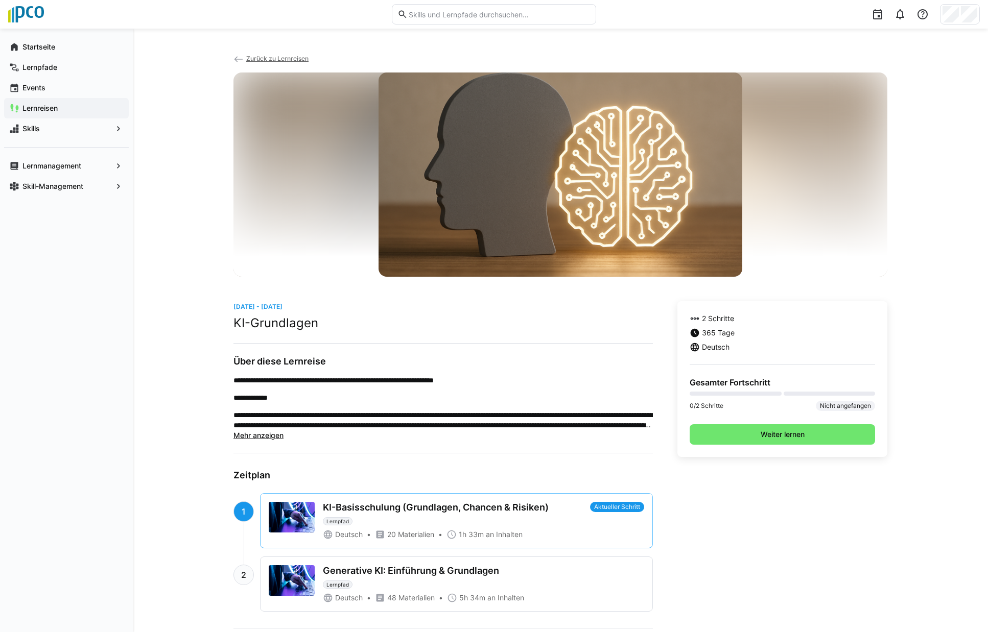
click at [290, 53] on div "**********" at bounding box center [560, 444] width 855 height 831
click at [290, 58] on span "Zurück zu Lernreisen" at bounding box center [277, 59] width 62 height 8
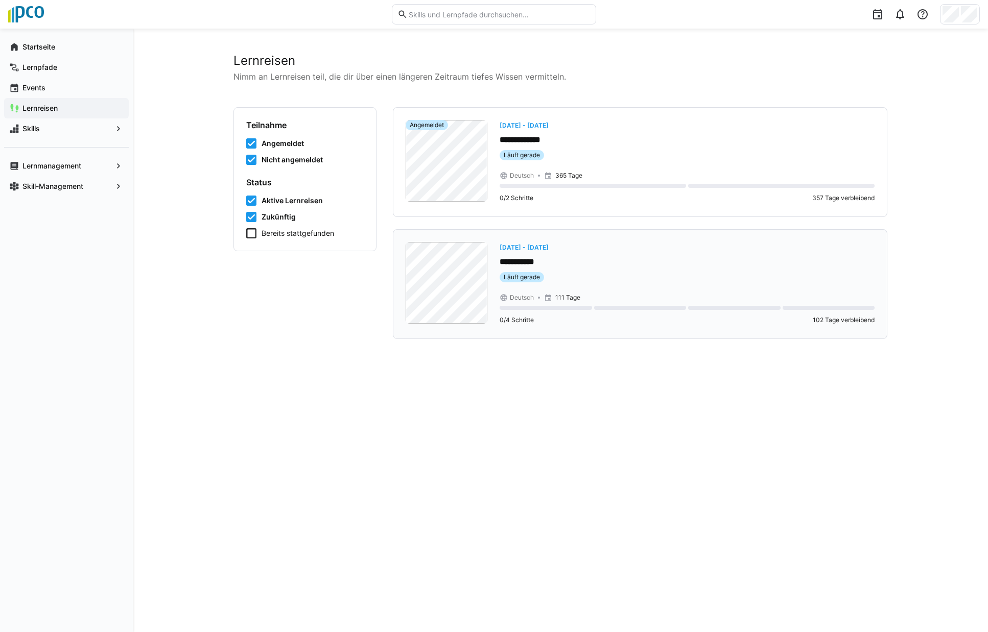
click at [548, 249] on span "Mi, 13. Aug. - So, 30. Nov." at bounding box center [523, 248] width 49 height 8
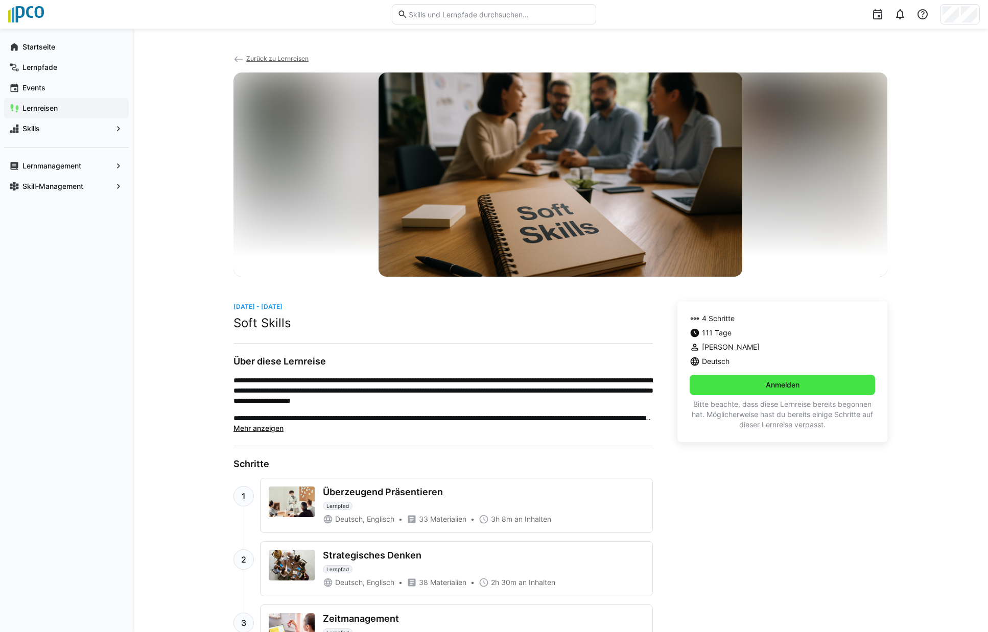
click at [791, 390] on span "Anmelden" at bounding box center [782, 385] width 37 height 10
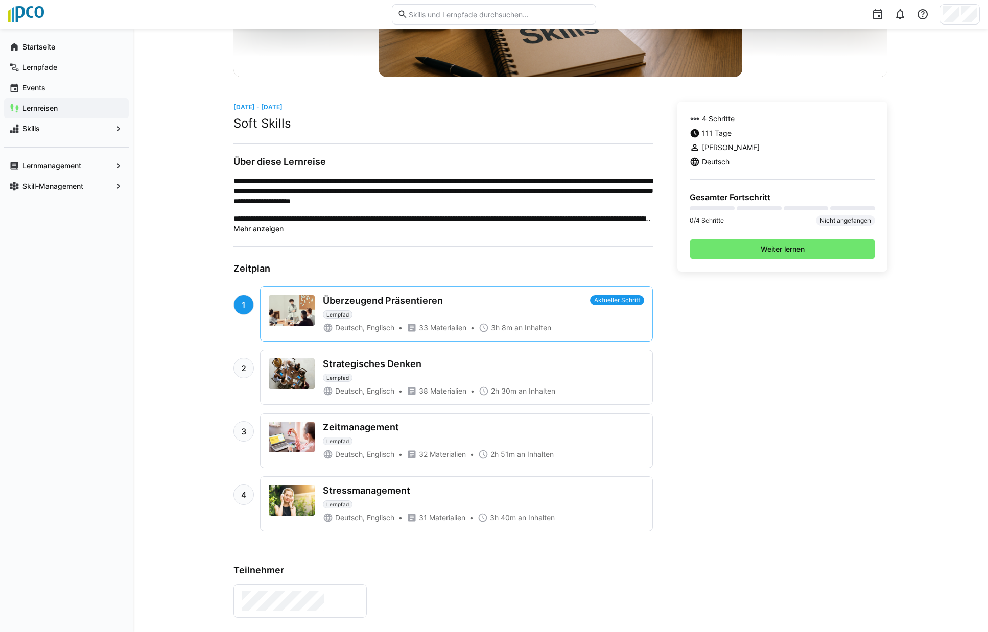
scroll to position [204, 0]
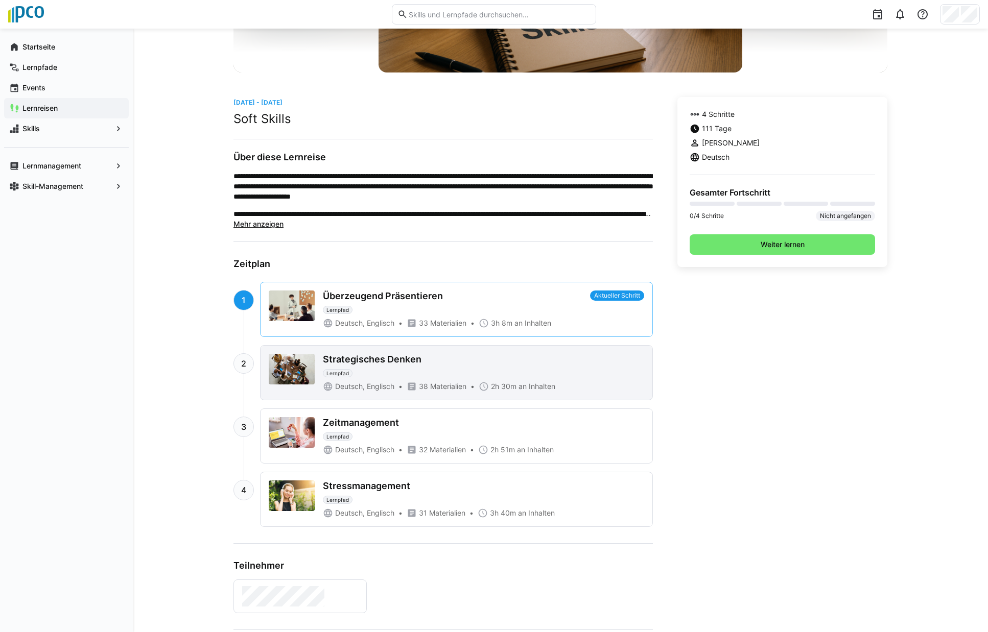
click at [401, 360] on div "Strategisches Denken" at bounding box center [372, 359] width 99 height 11
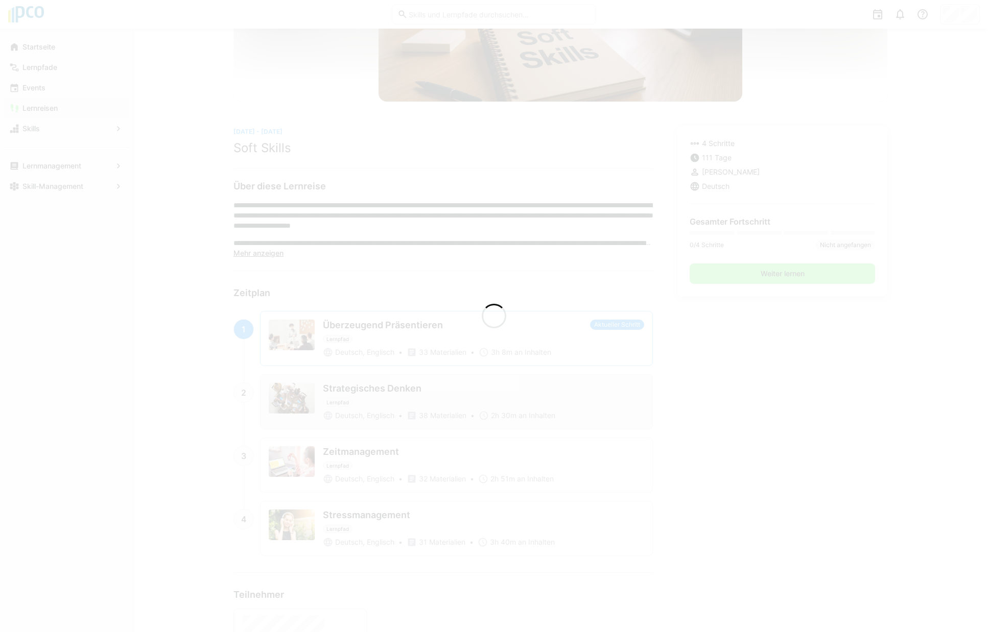
scroll to position [233, 0]
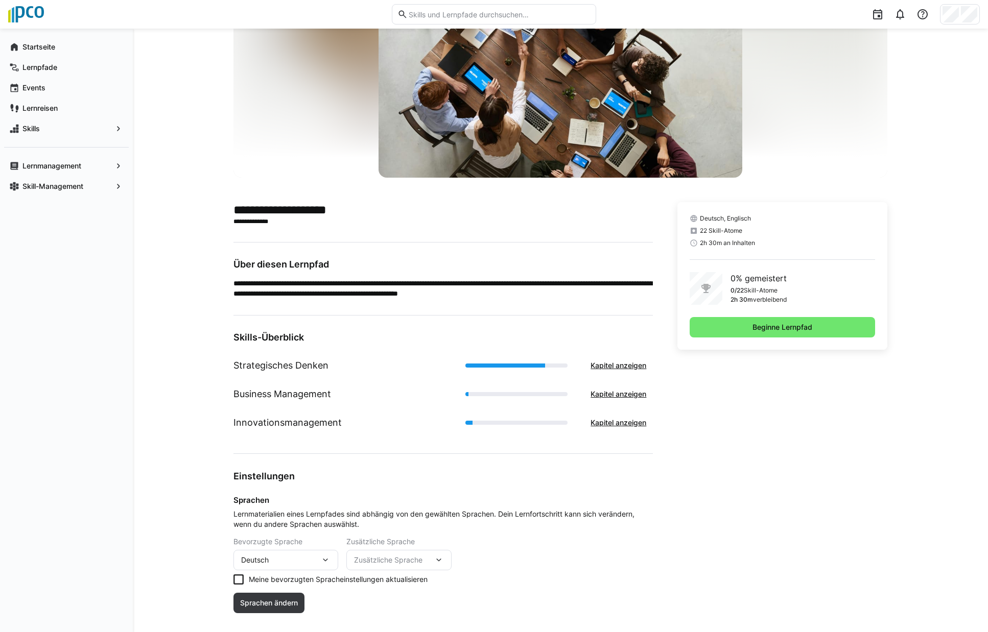
scroll to position [127, 0]
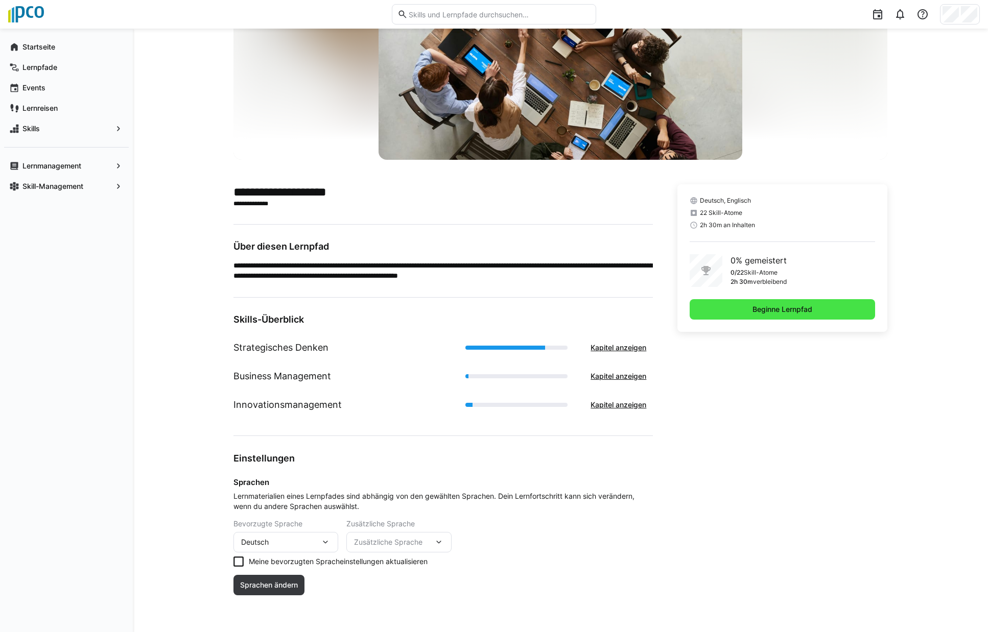
click at [792, 314] on span "Beginne Lernpfad" at bounding box center [782, 309] width 63 height 10
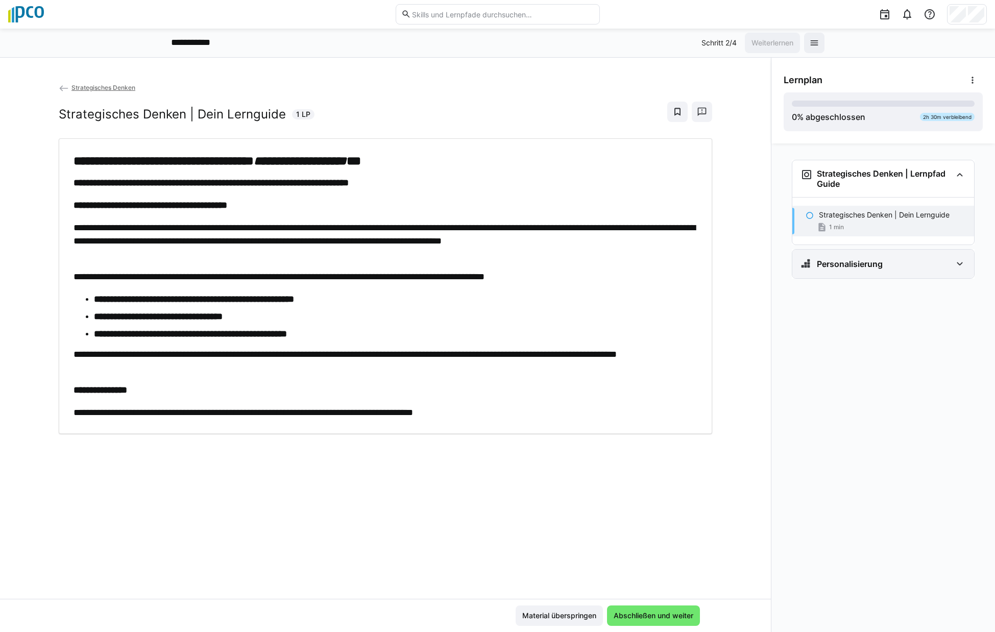
click at [879, 266] on h3 "Personalisierung" at bounding box center [850, 264] width 66 height 10
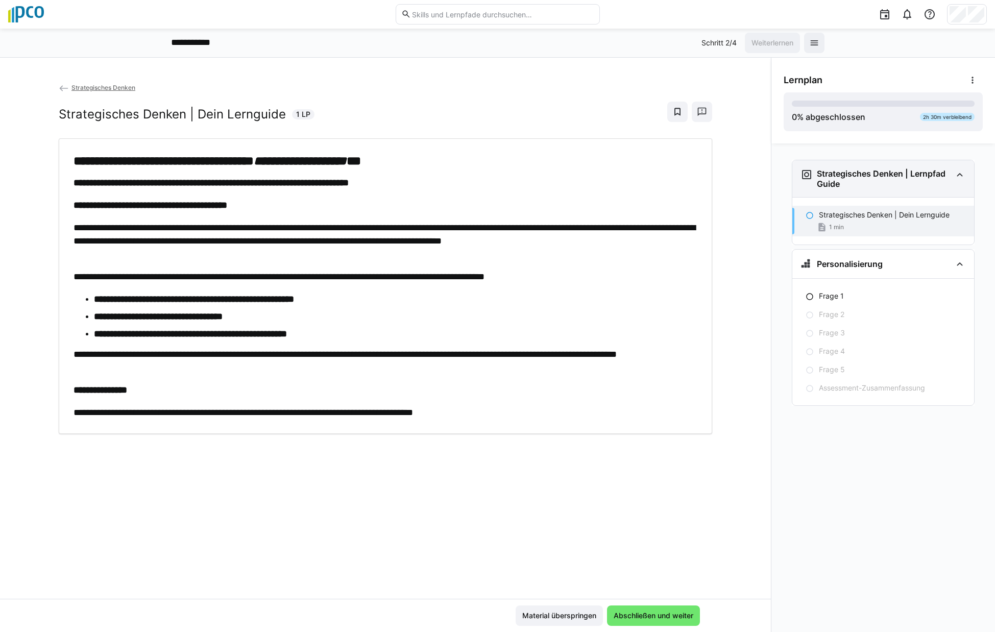
click at [852, 188] on h3 "Strategisches Denken | Lernpfad Guide" at bounding box center [884, 179] width 135 height 20
click at [111, 86] on span "Strategisches Denken" at bounding box center [103, 88] width 64 height 8
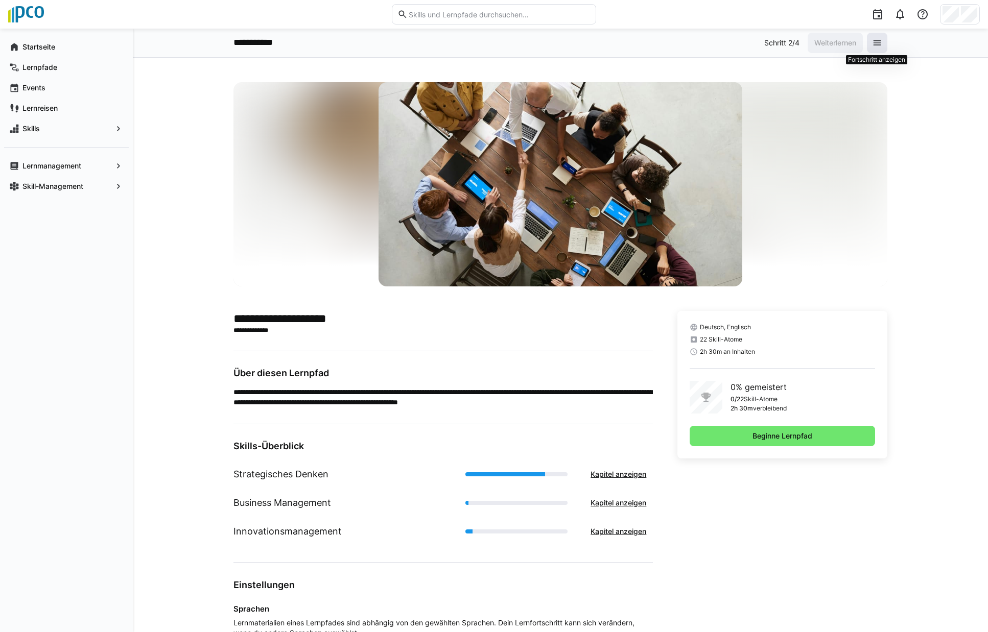
click at [872, 45] on eds-icon at bounding box center [877, 43] width 10 height 10
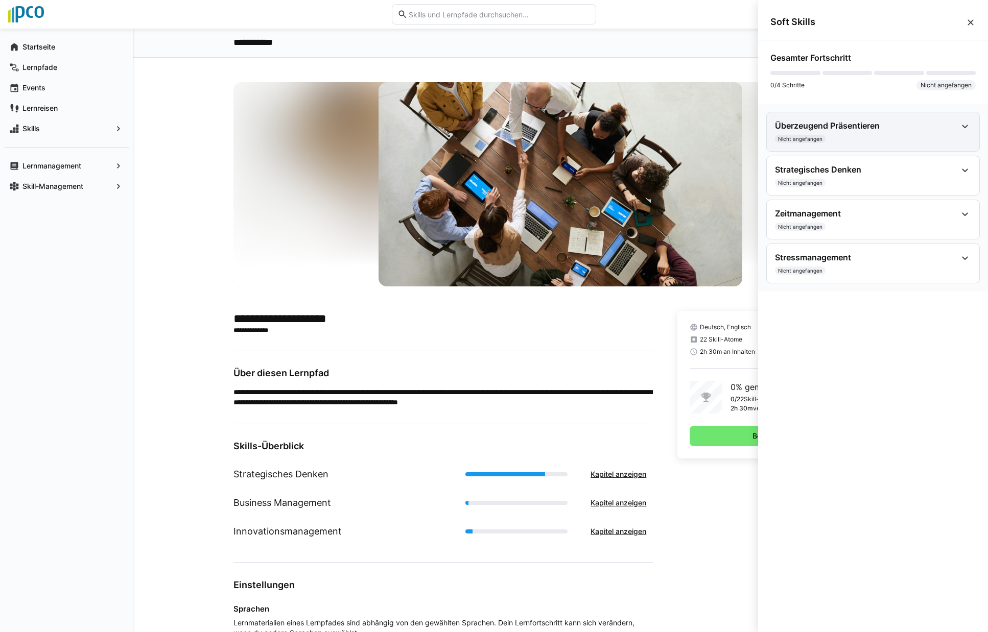
click at [860, 129] on h4 "Überzeugend Präsentieren" at bounding box center [866, 126] width 182 height 10
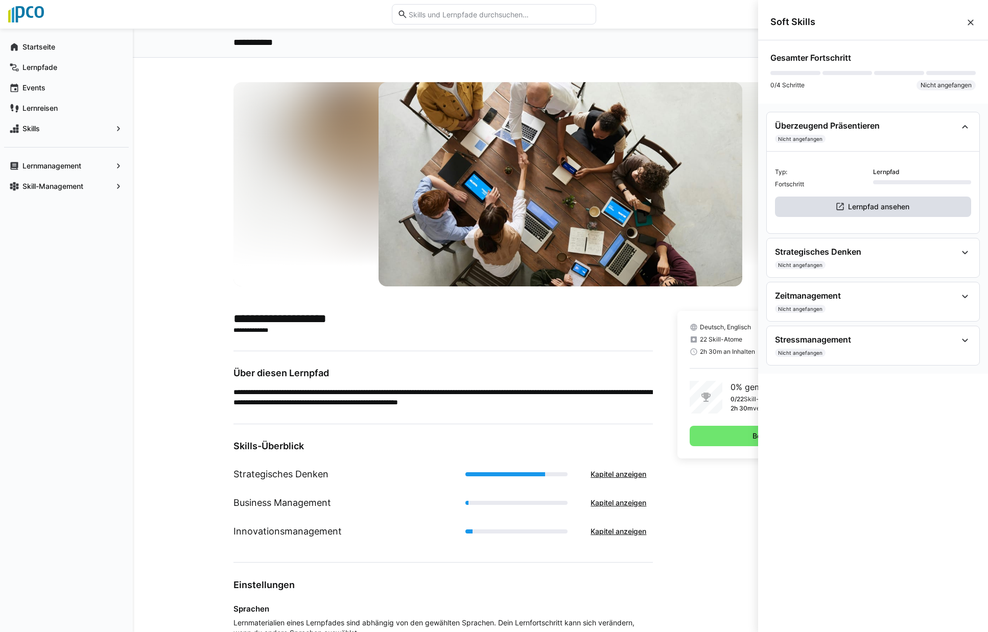
click at [849, 212] on span "Lernpfad ansehen" at bounding box center [873, 207] width 196 height 20
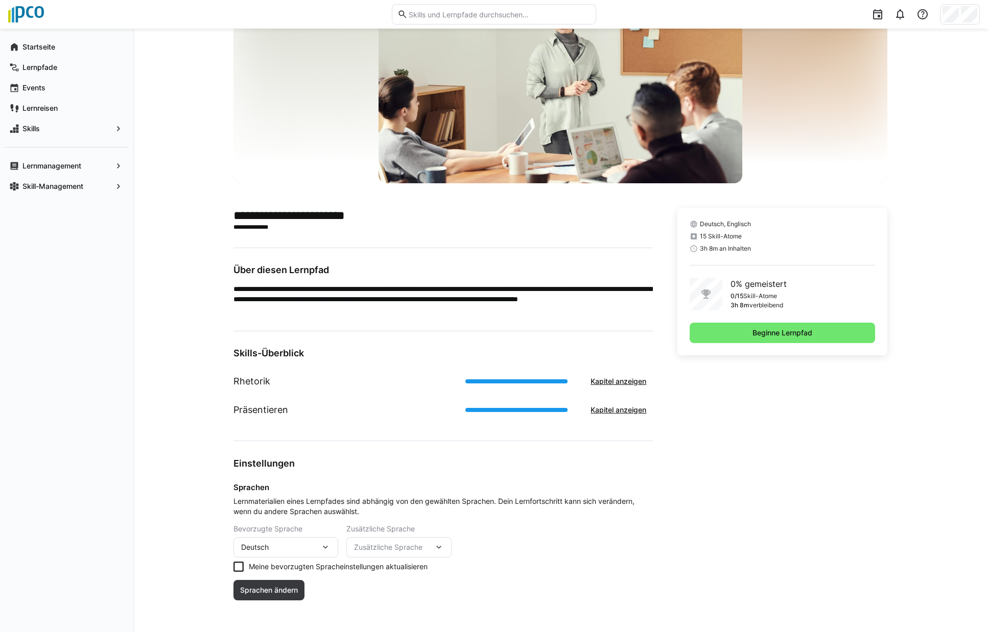
scroll to position [108, 0]
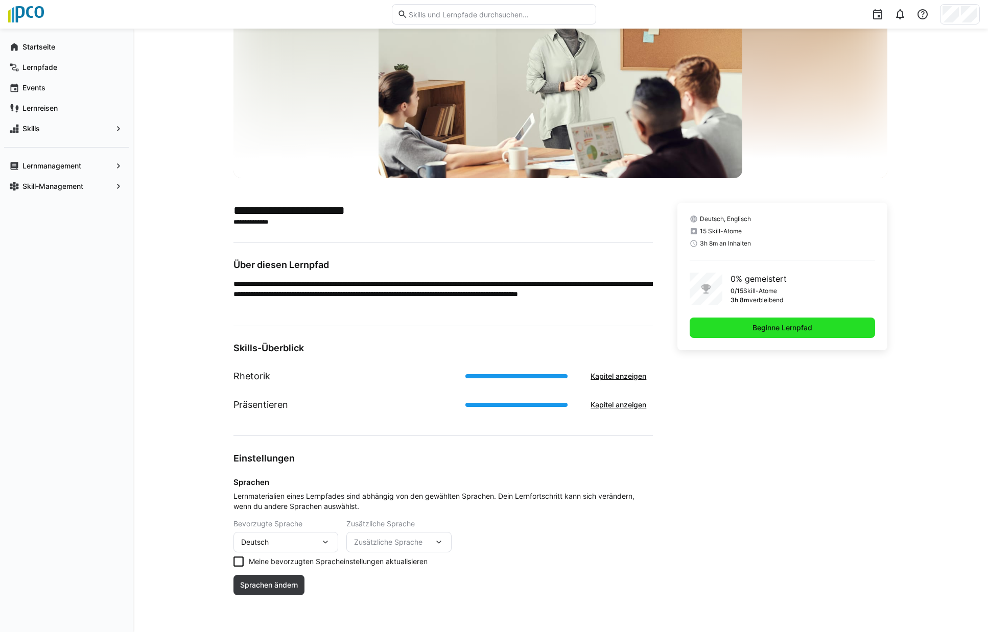
click at [783, 330] on span "Beginne Lernpfad" at bounding box center [782, 328] width 63 height 10
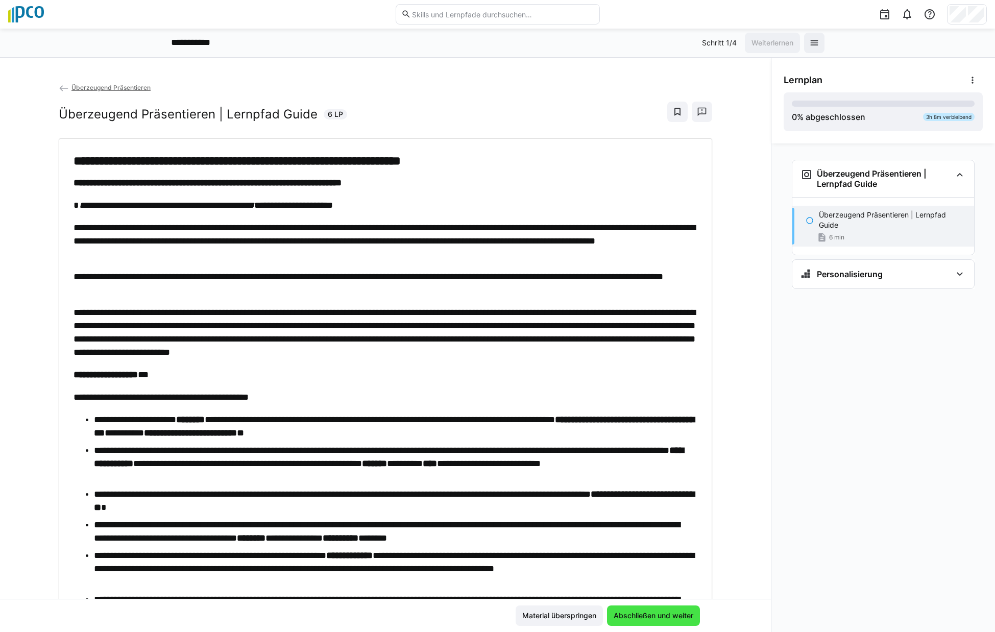
click at [666, 615] on span "Abschließen und weiter" at bounding box center [653, 616] width 83 height 10
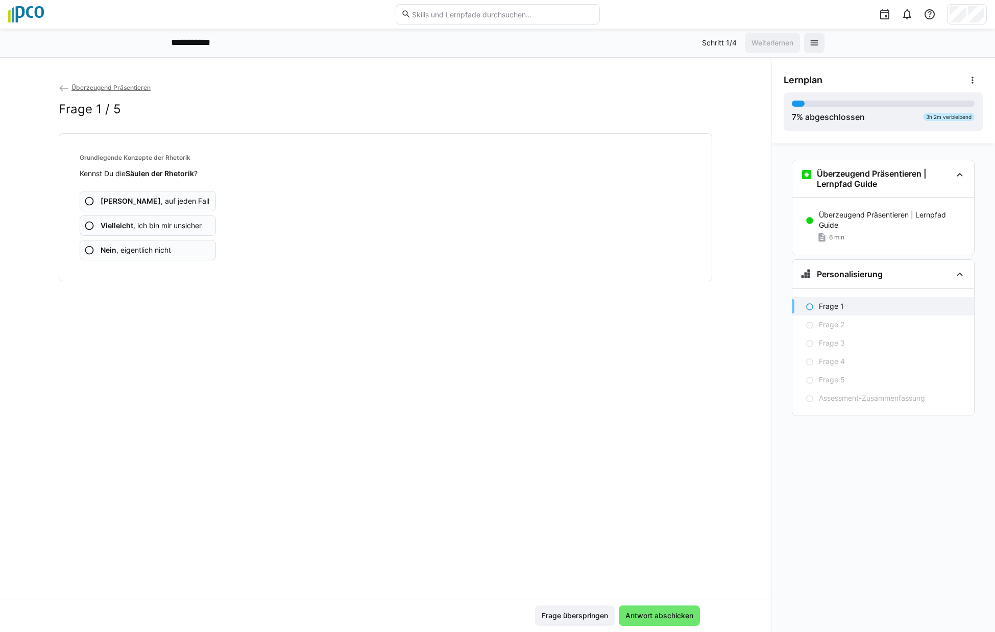
click at [161, 256] on app-assessment-question-radio "Nein , eigentlich nicht" at bounding box center [148, 250] width 136 height 20
click at [665, 617] on span "Antwort abschicken" at bounding box center [659, 616] width 71 height 10
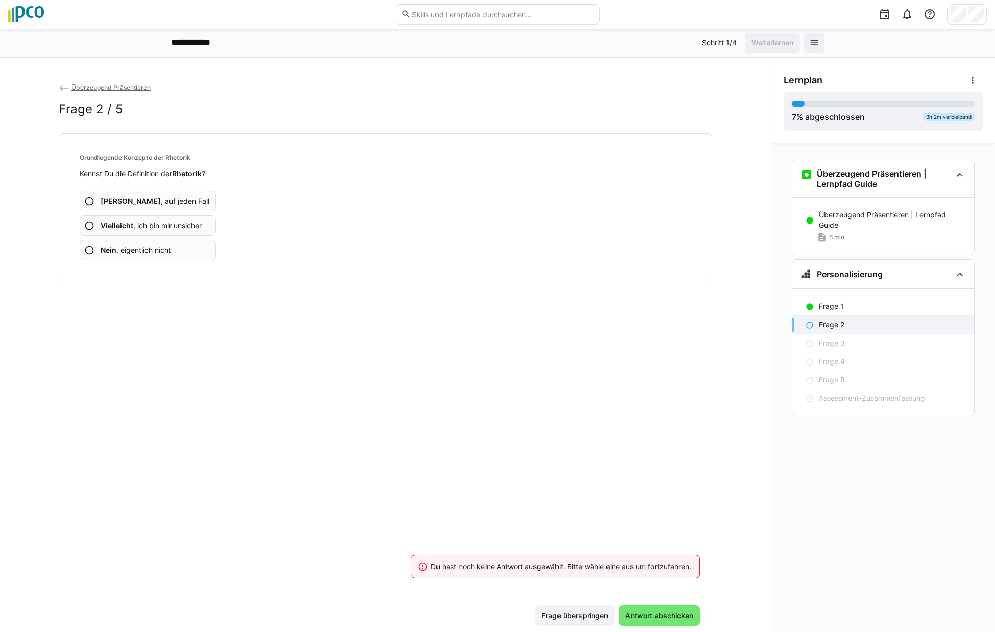
click at [170, 228] on span "Vielleicht , ich bin mir unsicher" at bounding box center [151, 226] width 101 height 10
click at [179, 226] on span "Vielleicht , ich bin mir unsicher" at bounding box center [151, 226] width 101 height 10
click at [132, 229] on b "Vielleicht" at bounding box center [117, 225] width 33 height 9
click at [154, 199] on span "Ja , auf jeden Fall" at bounding box center [155, 201] width 109 height 10
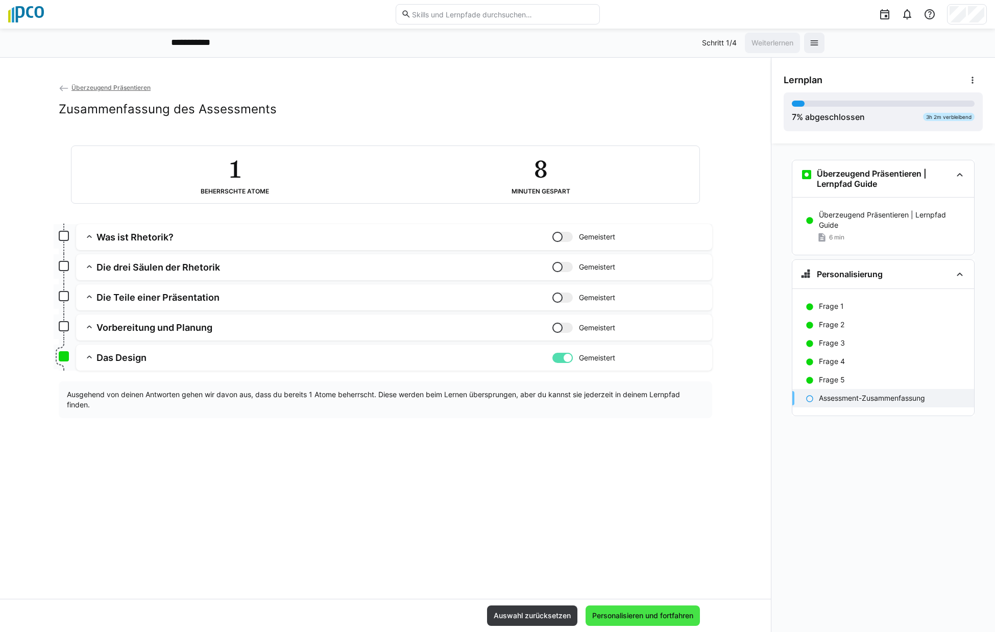
click at [664, 616] on span "Personalisieren und fortfahren" at bounding box center [643, 616] width 104 height 10
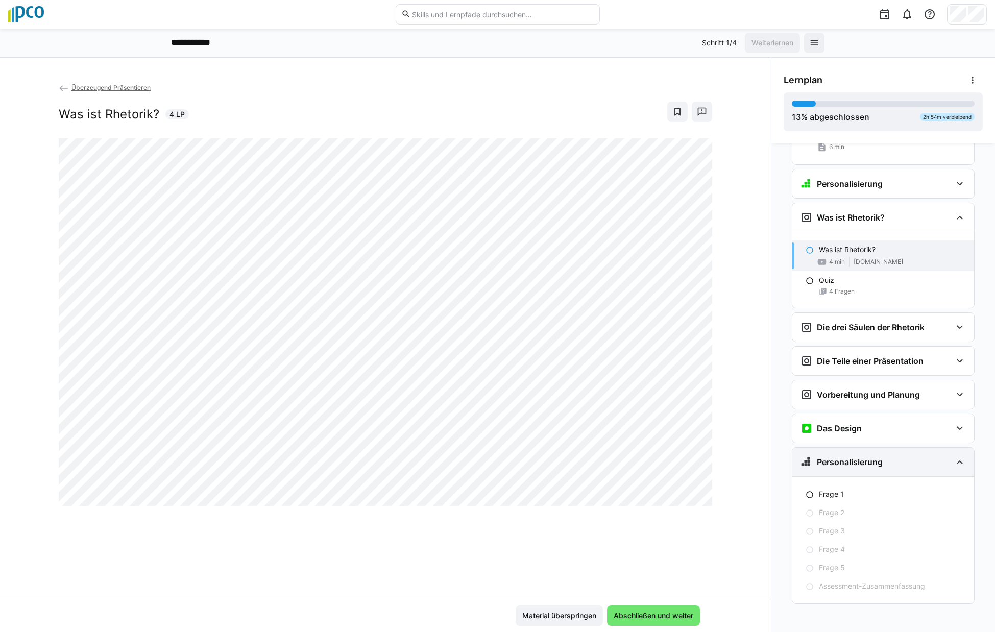
scroll to position [94, 0]
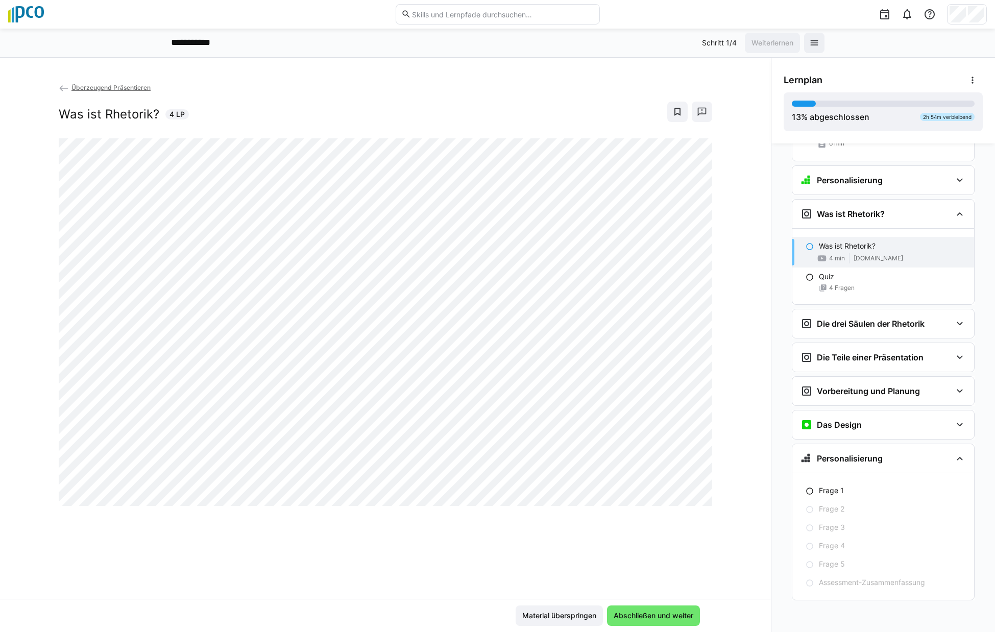
click at [581, 80] on div "Überzeugend Präsentieren Was ist Rhetorik? 4 LP Material überspringen Abschließ…" at bounding box center [385, 345] width 771 height 575
click at [389, 86] on app-back-navigation "Überzeugend Präsentieren" at bounding box center [386, 87] width 654 height 11
click at [426, 108] on div "Was ist Rhetorik? 4 LP" at bounding box center [386, 112] width 654 height 20
